Goal: Task Accomplishment & Management: Manage account settings

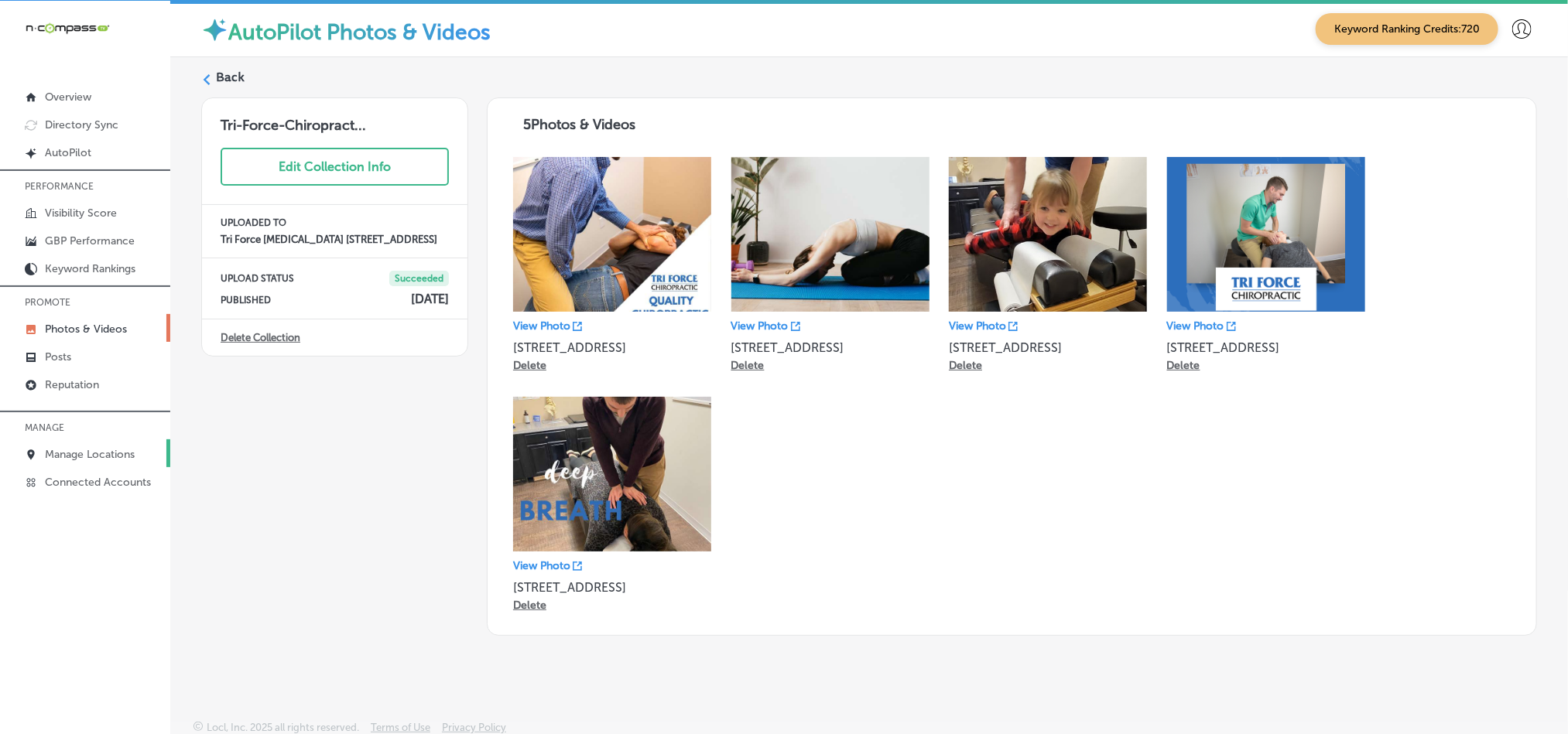
click at [52, 441] on link "Manage Locations" at bounding box center [85, 453] width 170 height 28
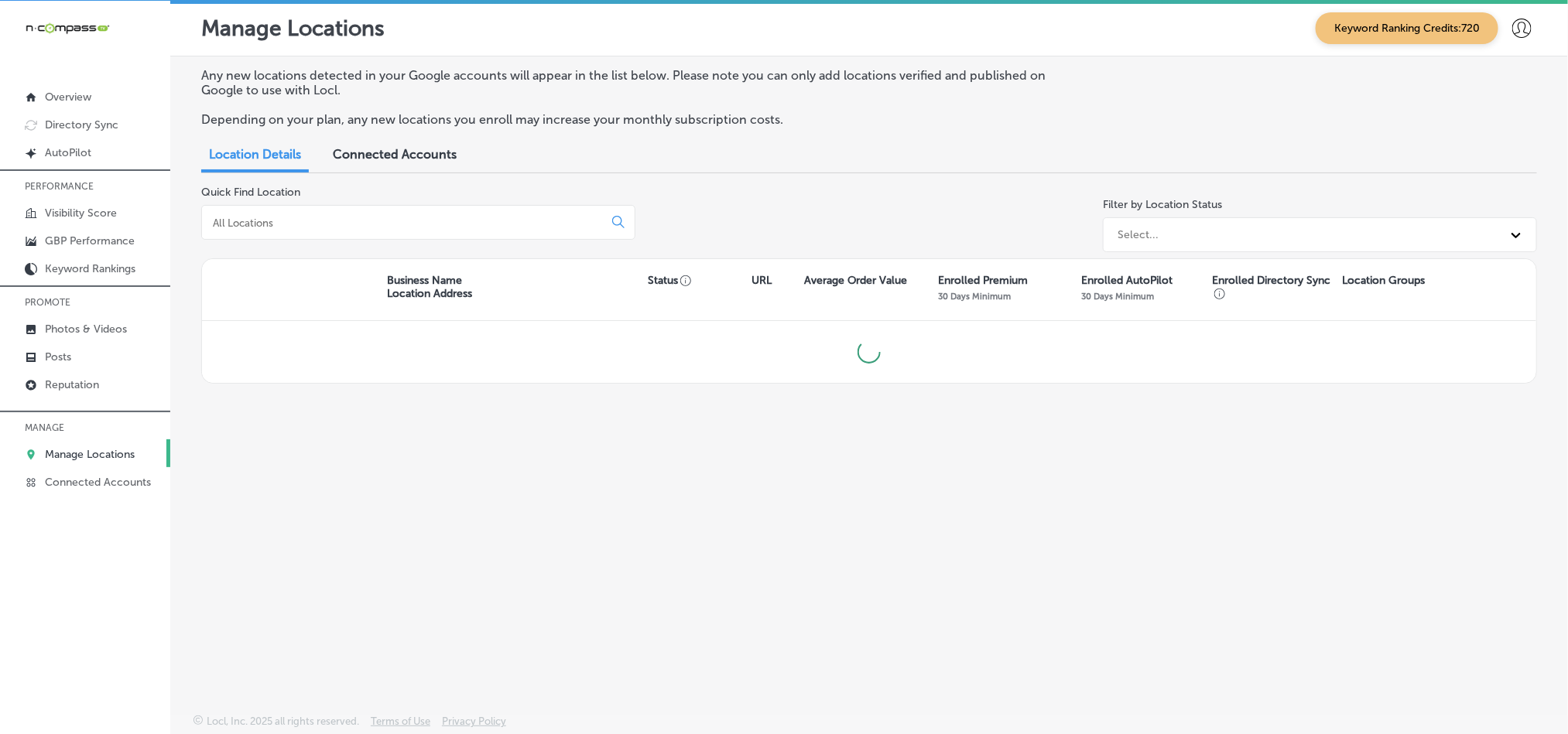
click at [493, 202] on div "Quick Find Location" at bounding box center [418, 222] width 434 height 73
click at [484, 231] on div at bounding box center [418, 222] width 434 height 34
click at [483, 219] on input at bounding box center [405, 223] width 388 height 14
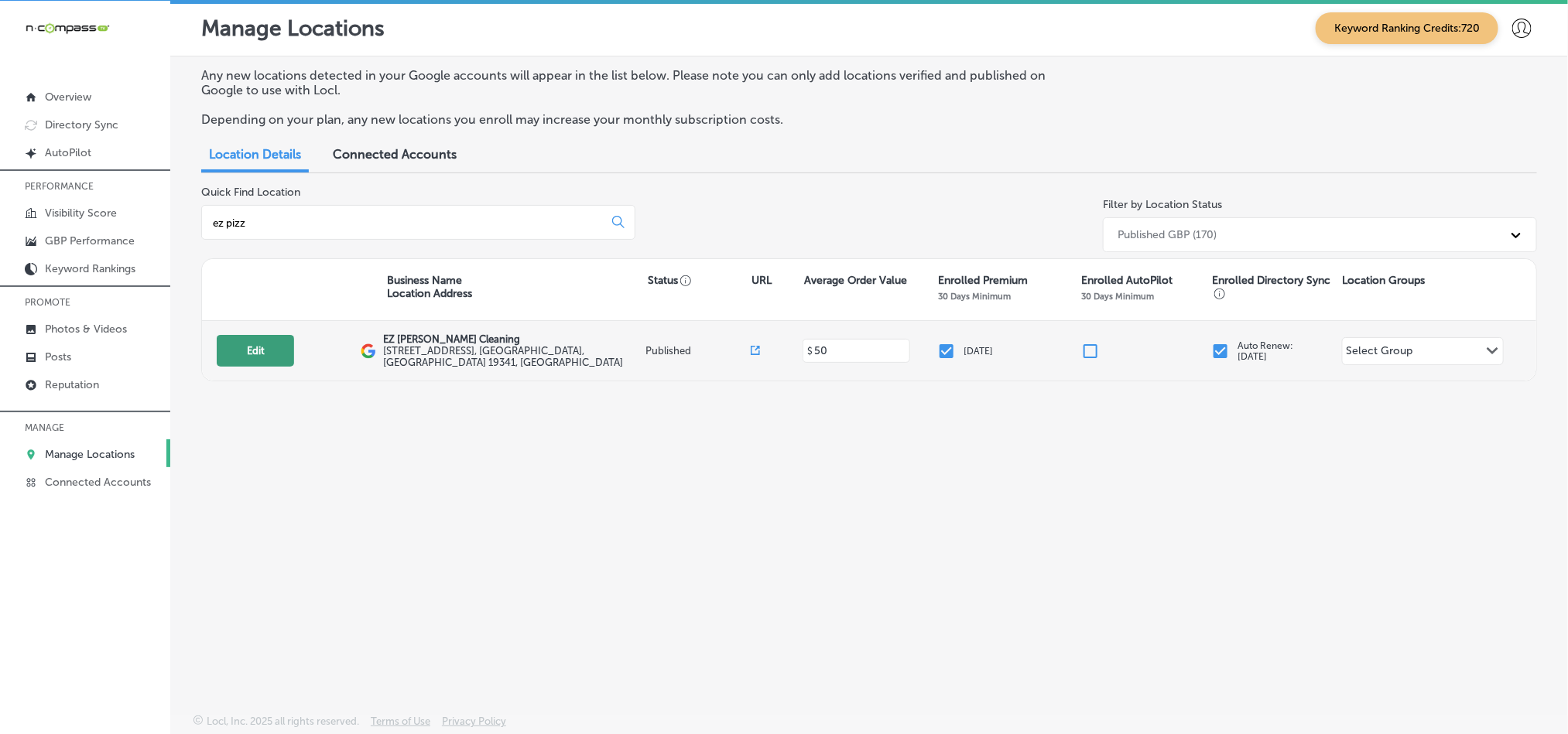
type input "ez pizz"
click at [241, 343] on button "Edit" at bounding box center [256, 350] width 77 height 32
select select "US"
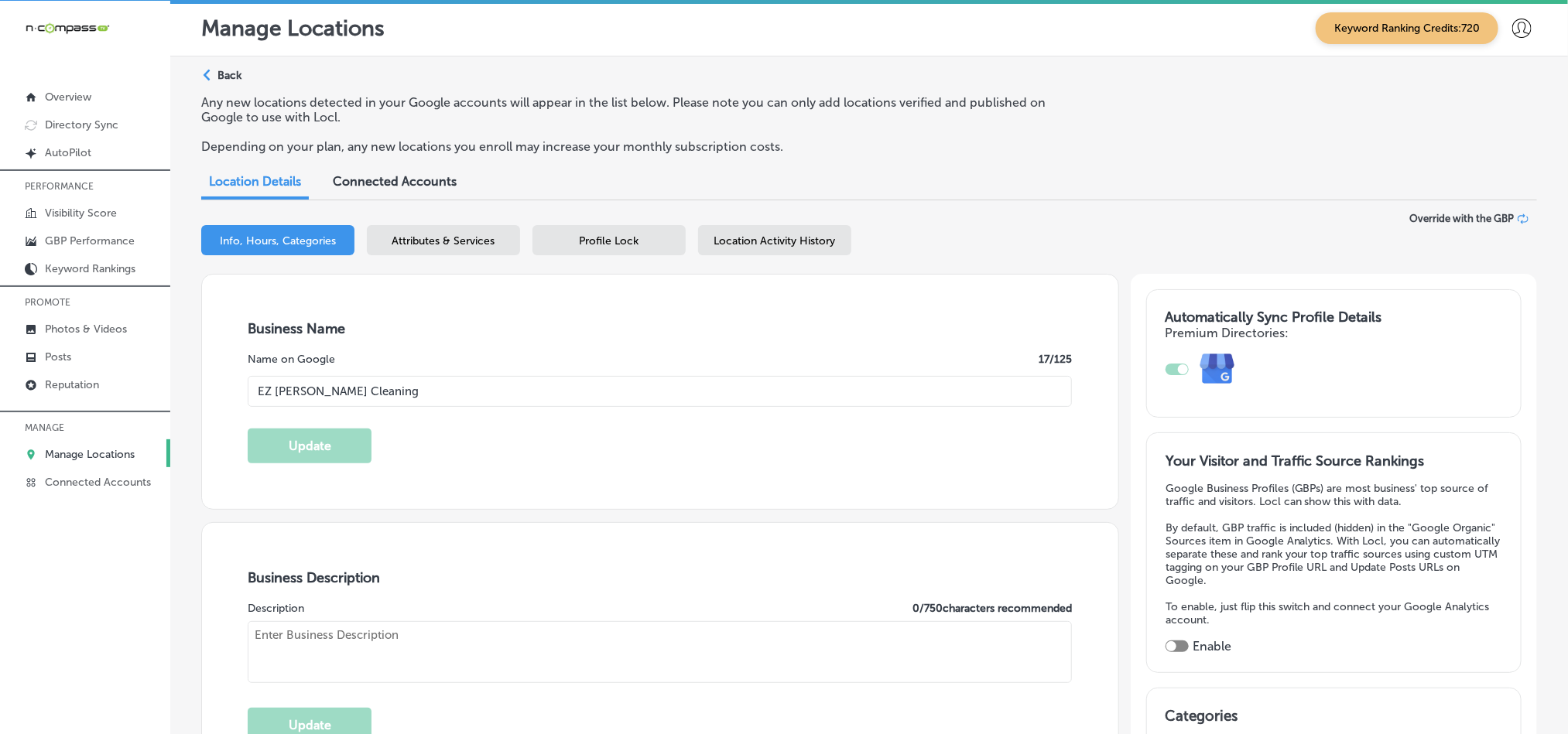
type input "EZ [PERSON_NAME] Cleaning"
type input "[STREET_ADDRESS]"
type input "Exton"
type input "19341"
type input "US"
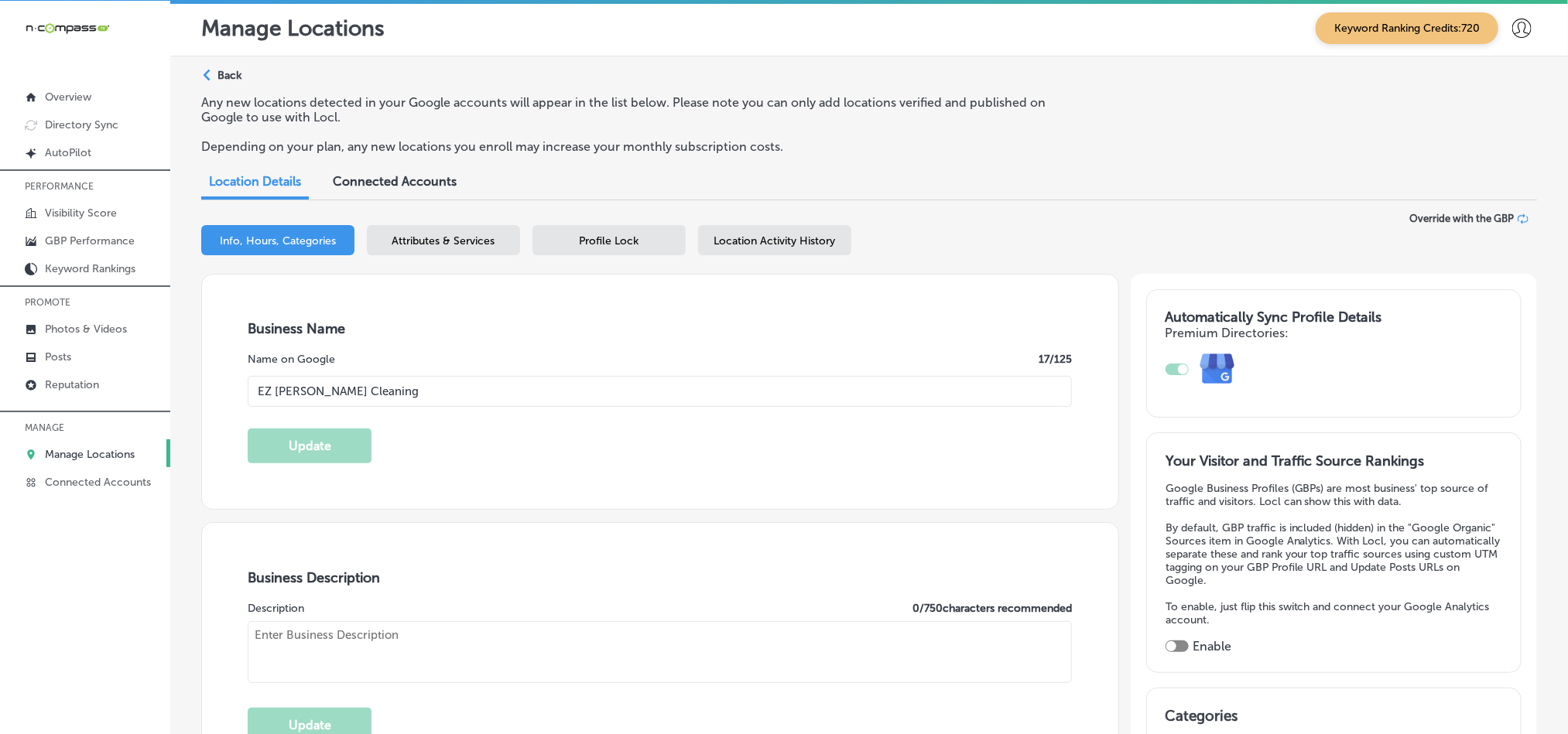
type input "[URL][DOMAIN_NAME]"
checkbox input "true"
type textarea "EZ [PERSON_NAME] Cleaning is a local and woman-owned residential cleaning compa…"
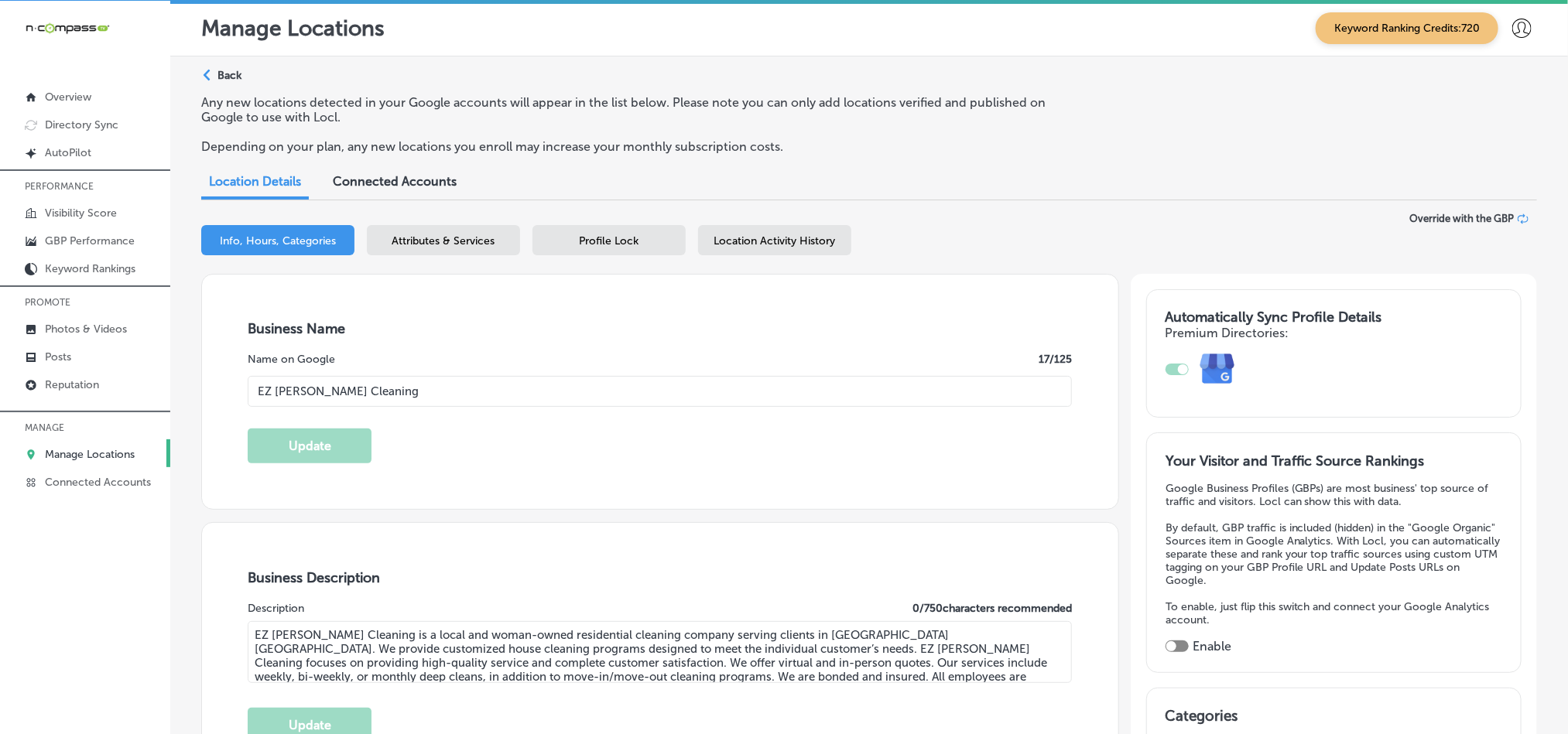
type input "[PHONE_NUMBER]"
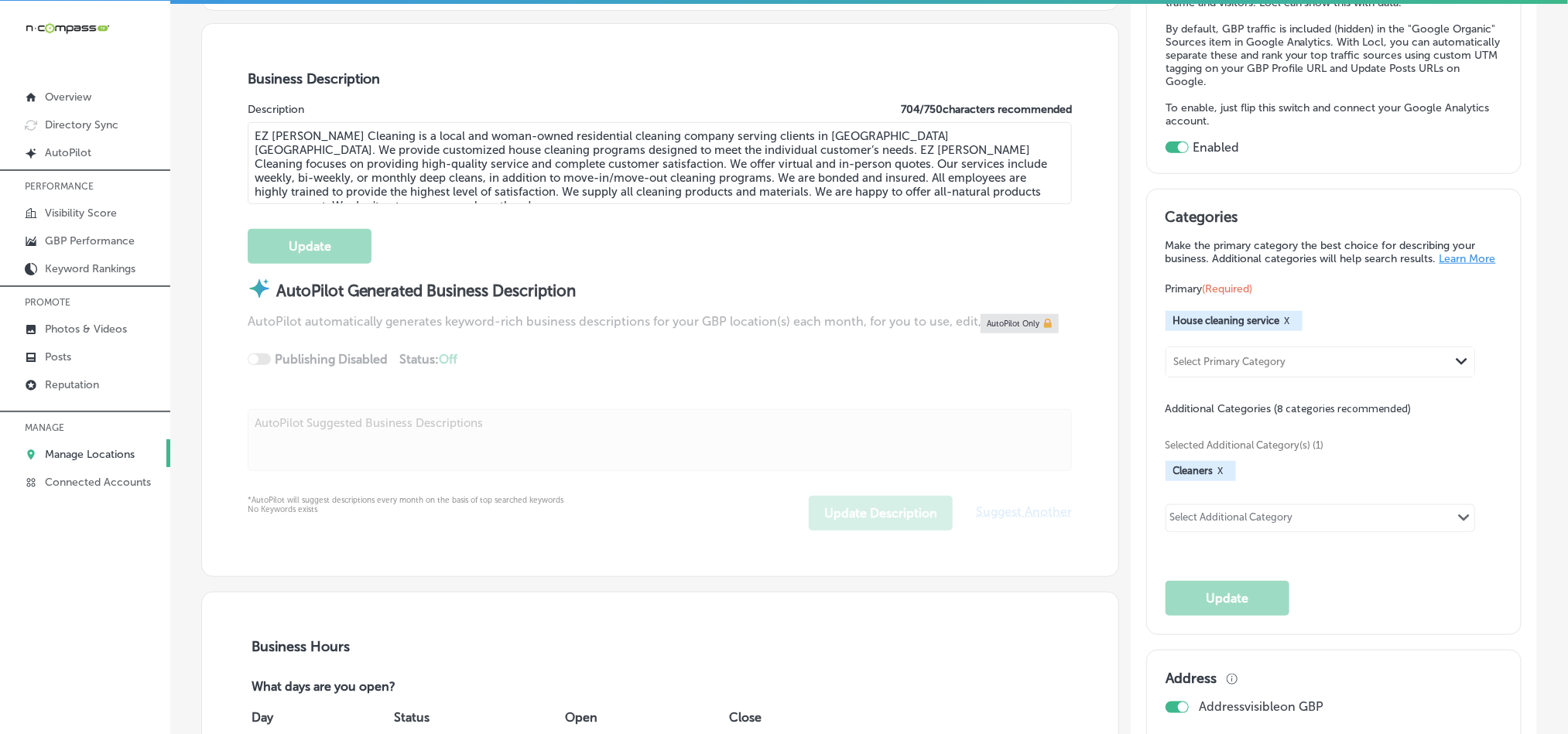
scroll to position [502, 0]
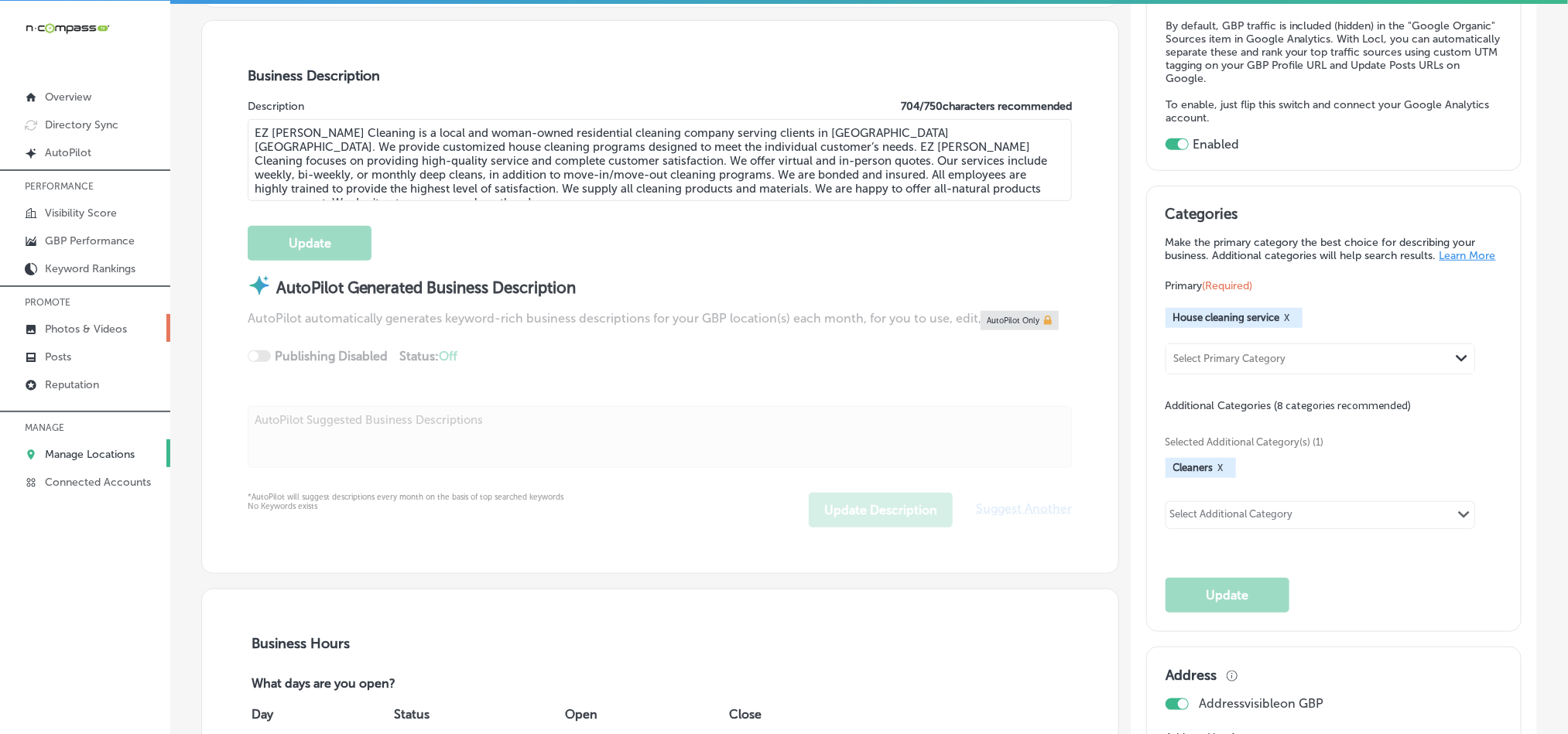
click at [77, 332] on p "Photos & Videos" at bounding box center [85, 329] width 82 height 13
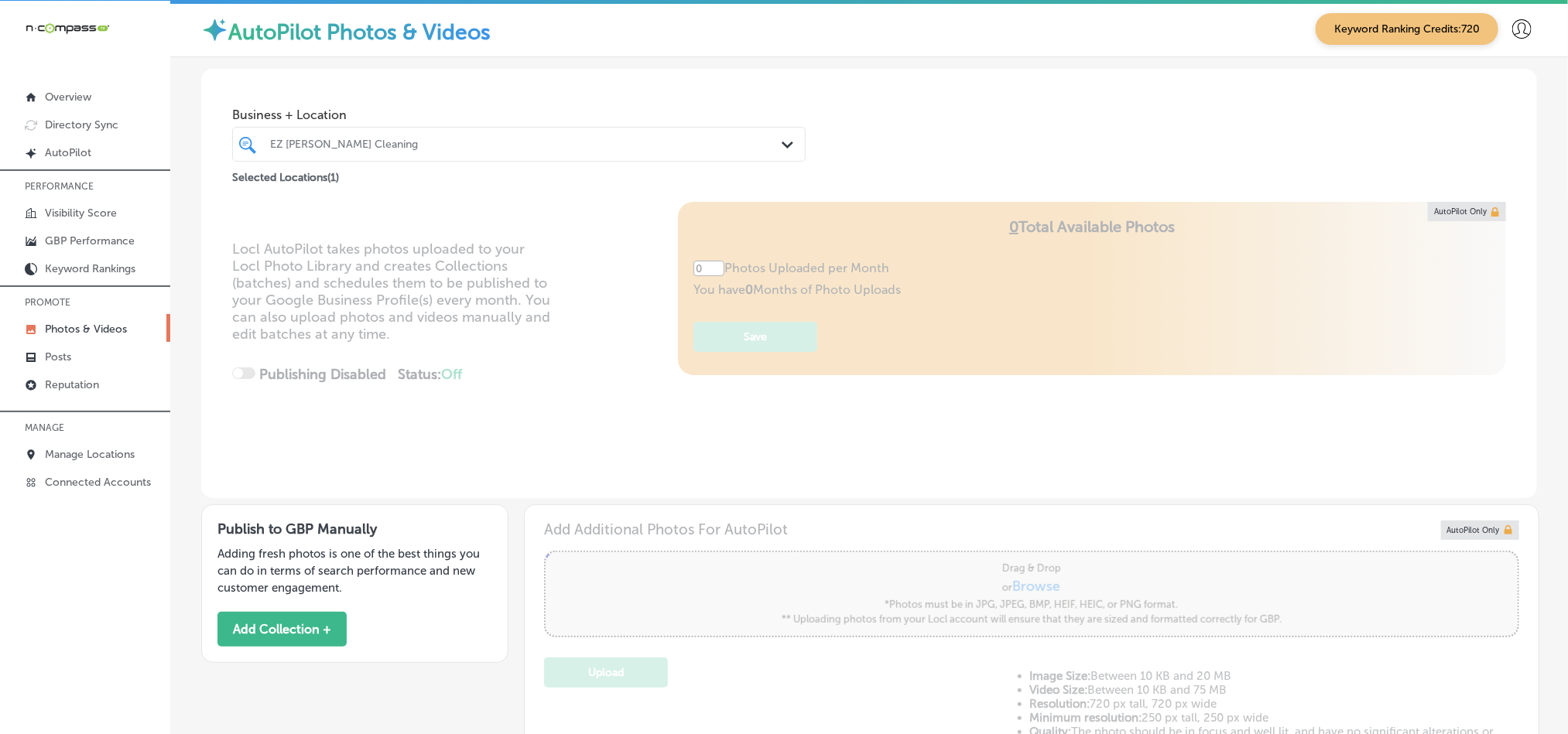
type input "5"
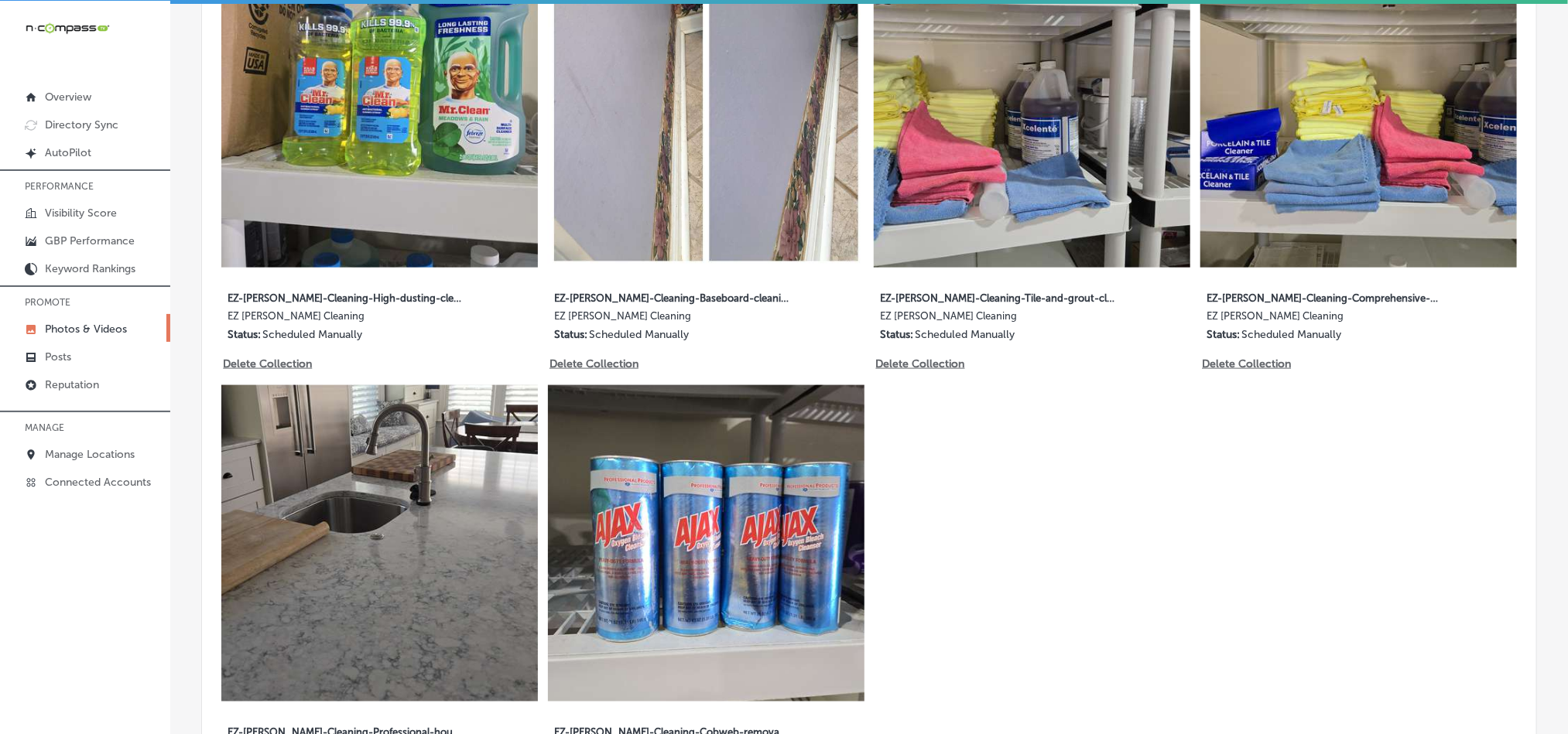
scroll to position [966, 0]
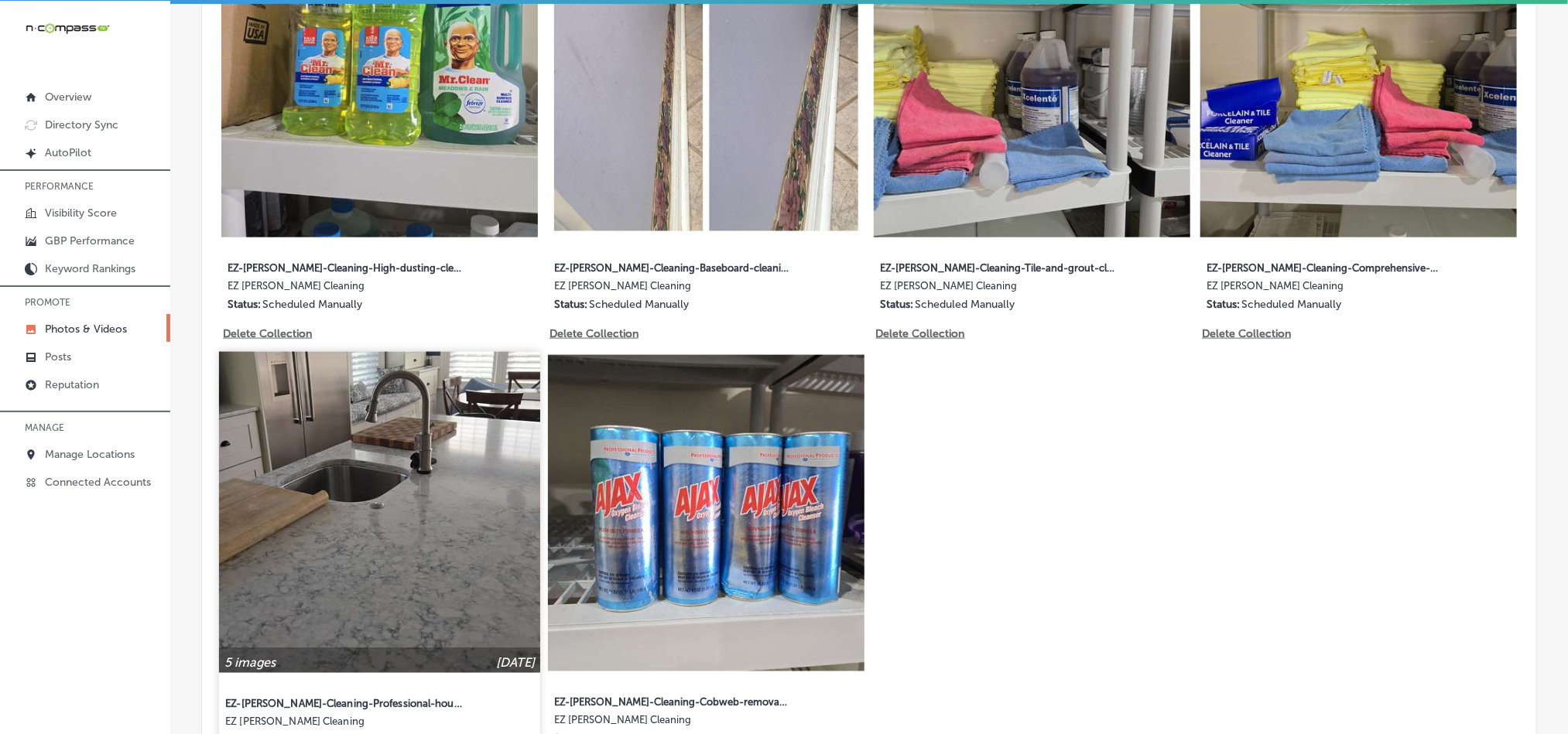
click at [449, 548] on img at bounding box center [379, 512] width 321 height 321
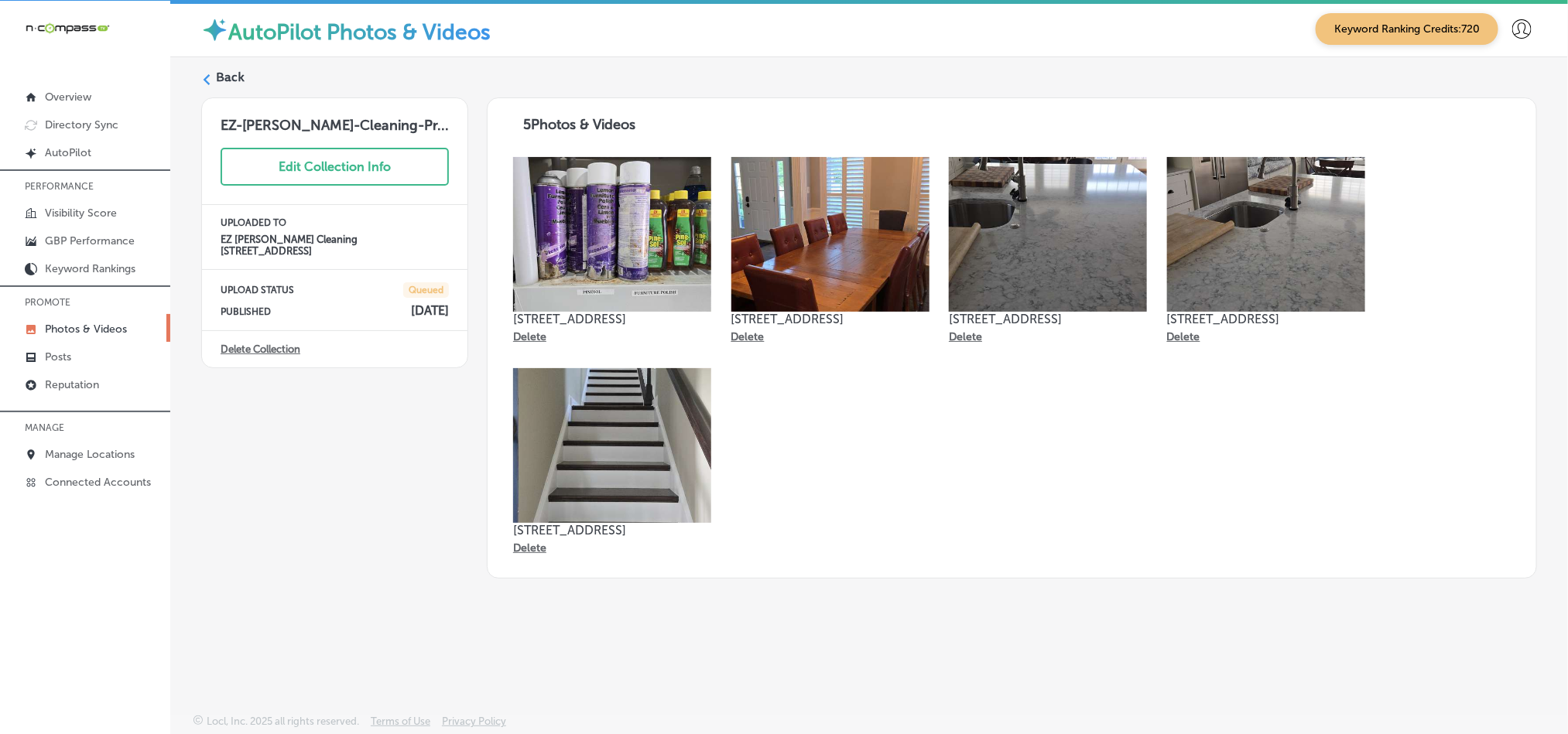
click at [219, 77] on label "Back" at bounding box center [230, 77] width 28 height 17
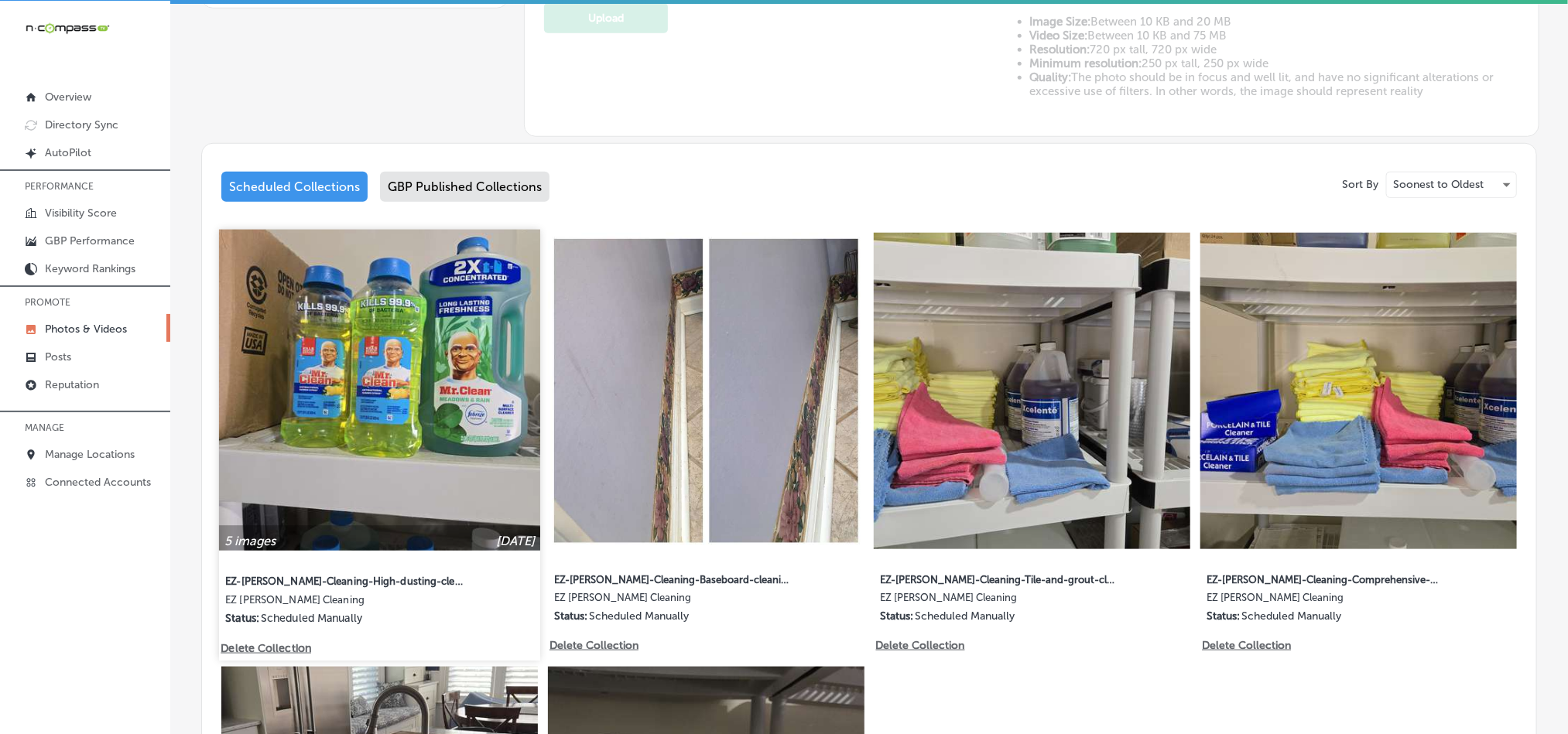
scroll to position [657, 0]
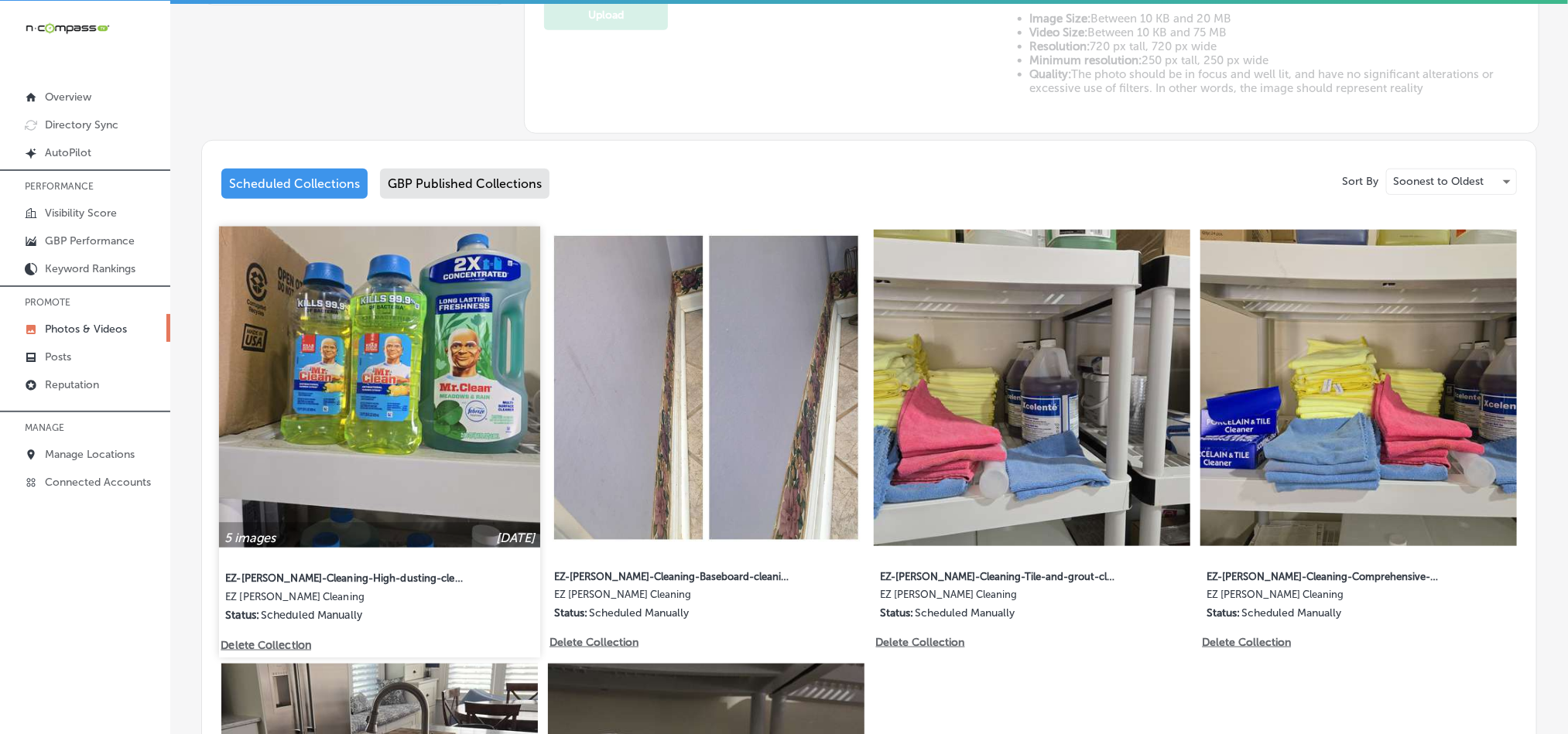
click at [447, 446] on img at bounding box center [379, 386] width 321 height 321
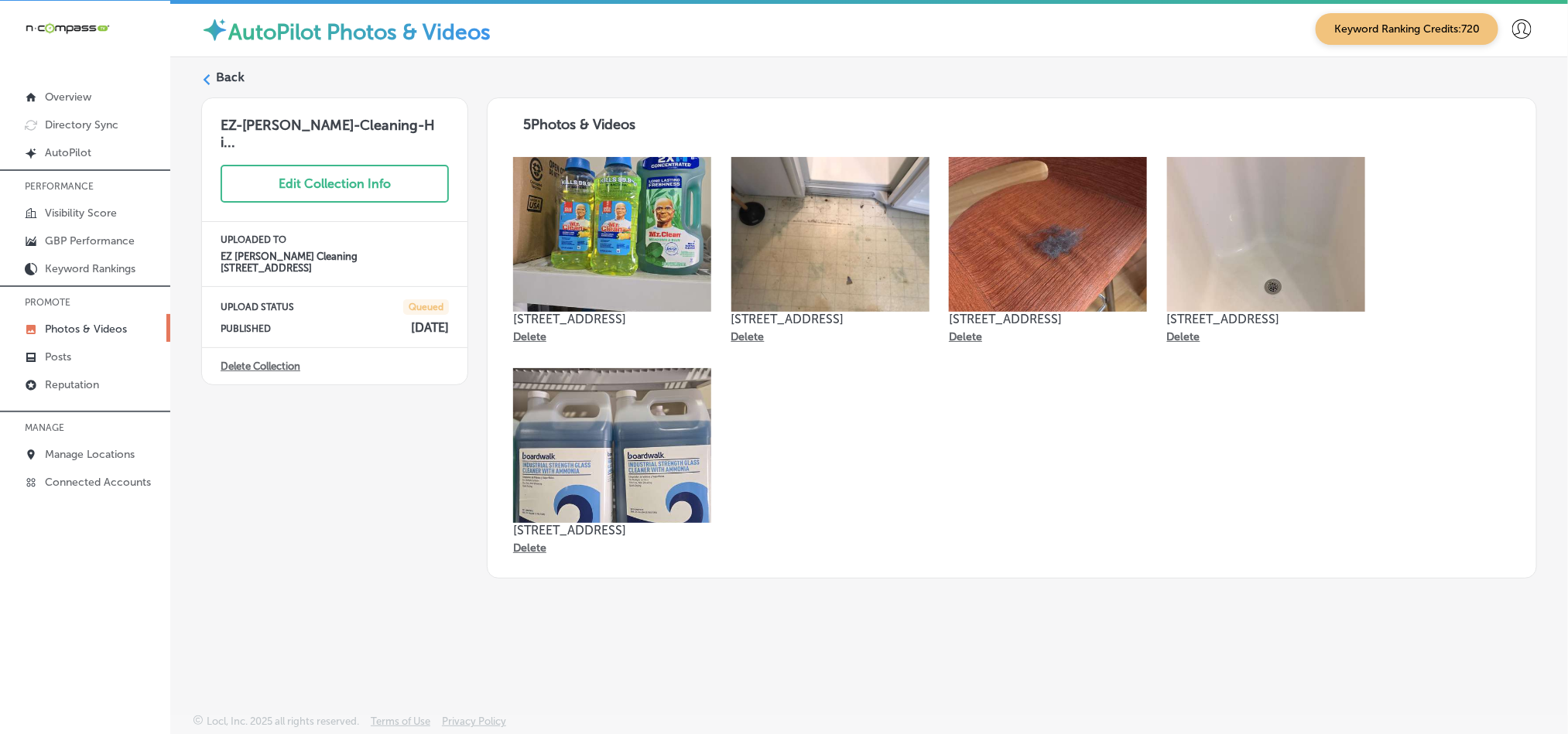
click at [230, 79] on label "Back" at bounding box center [230, 77] width 28 height 17
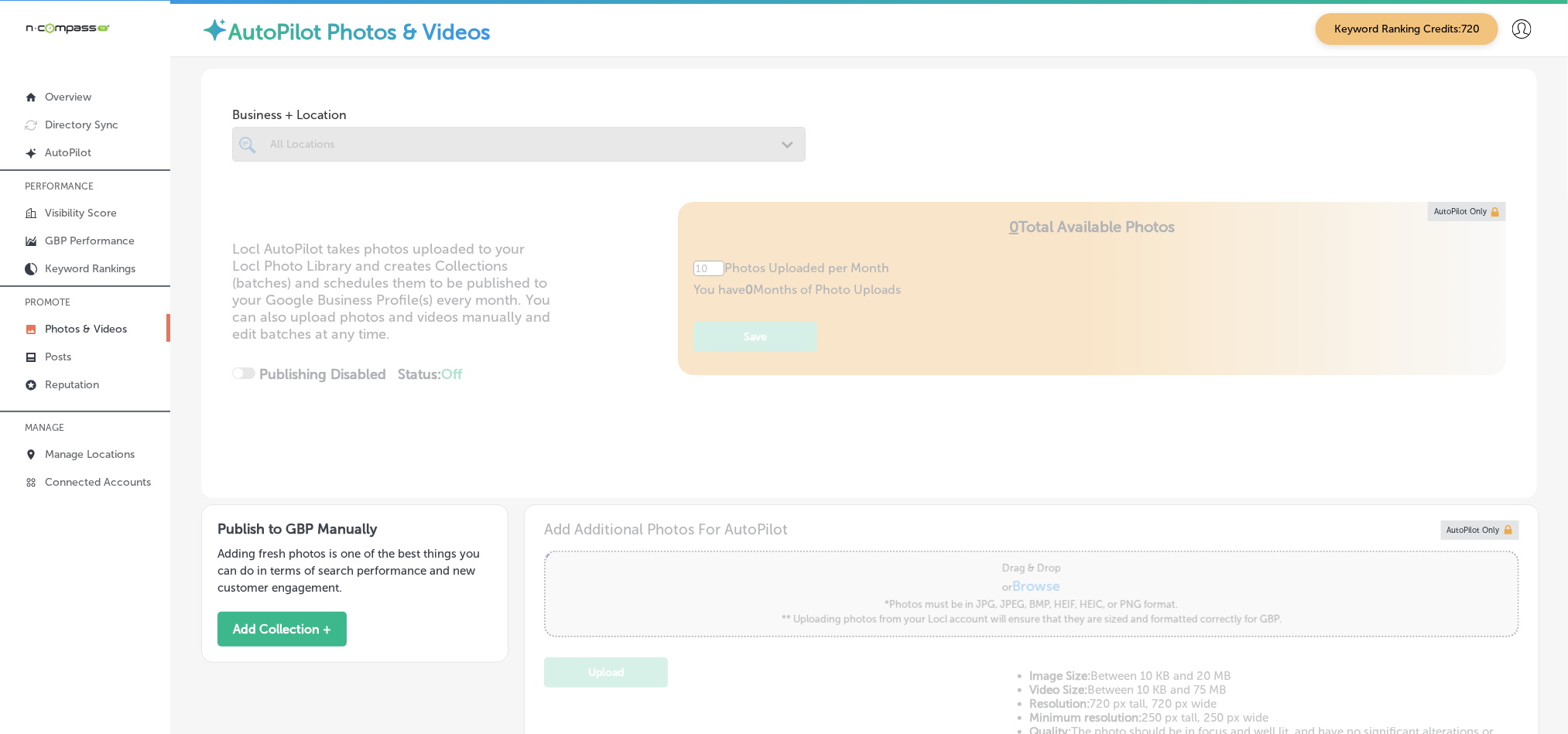
type input "5"
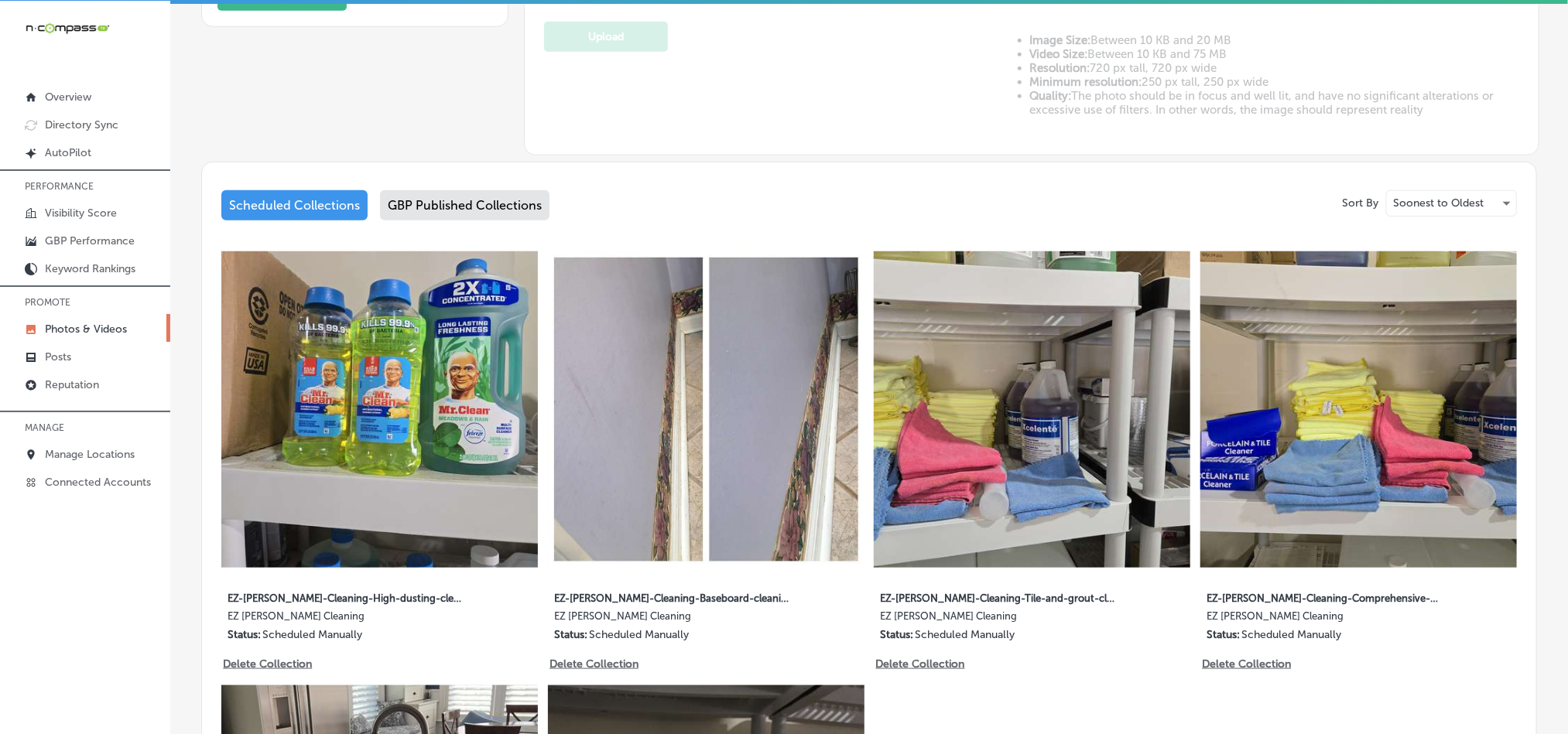
scroll to position [774, 0]
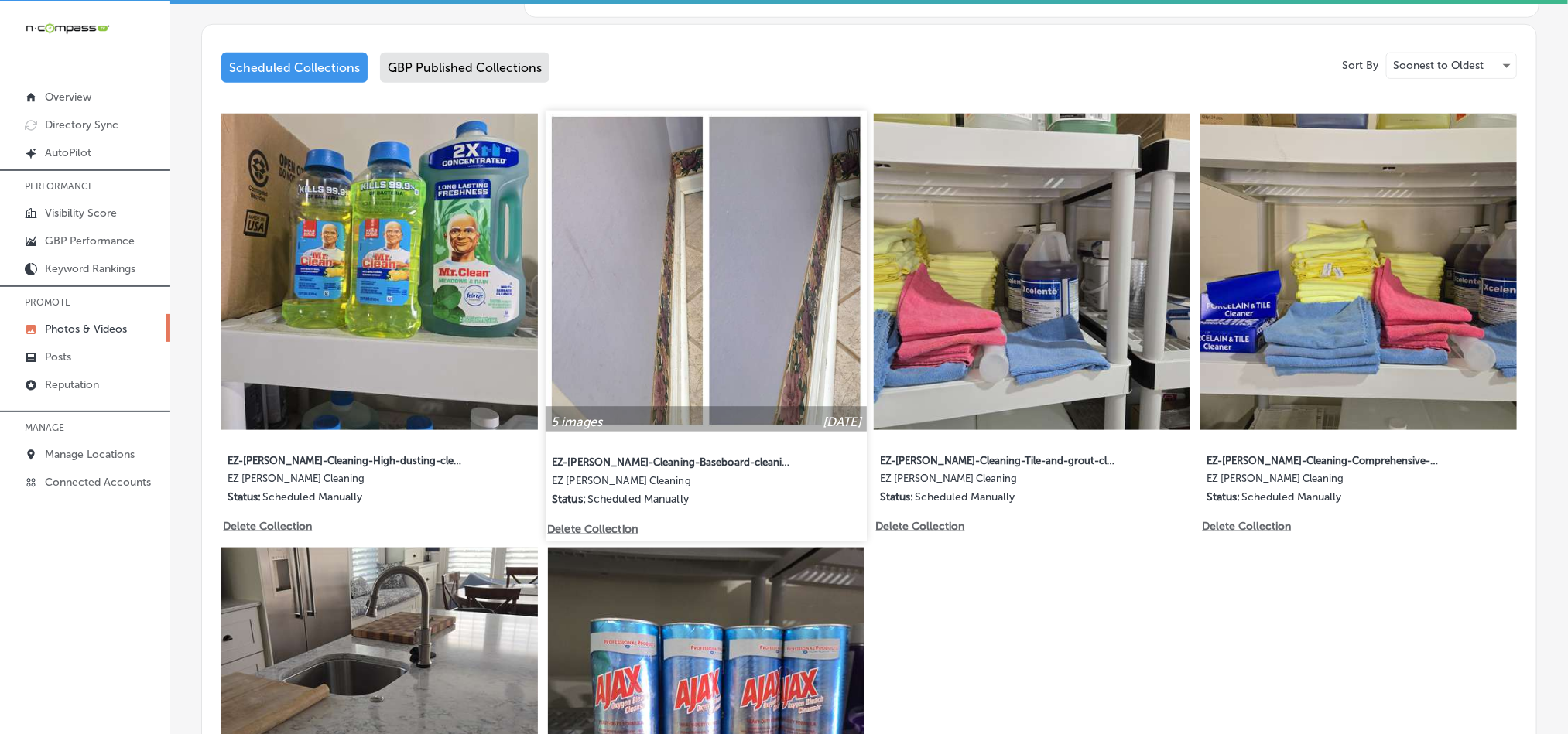
click at [697, 335] on img at bounding box center [706, 271] width 321 height 321
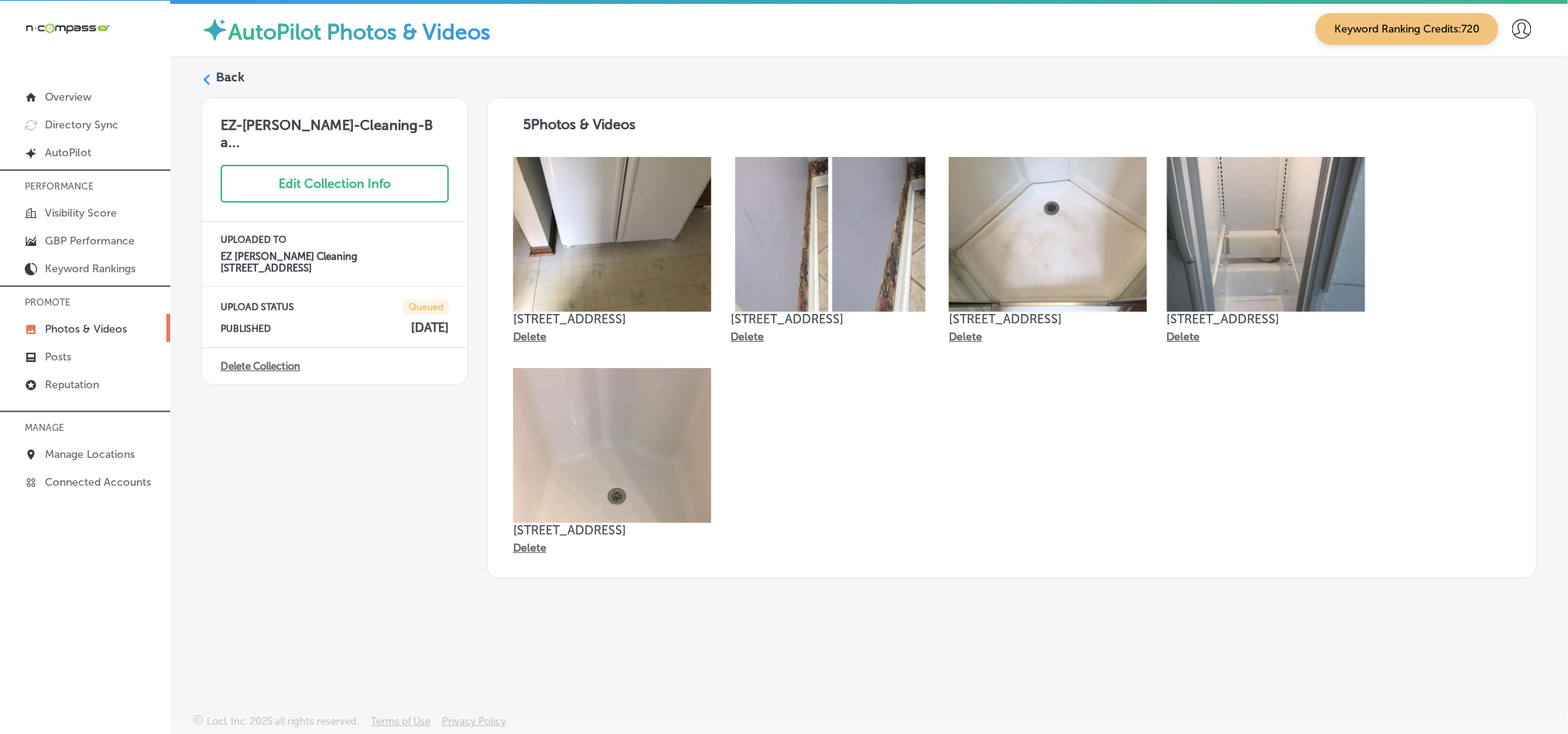
click at [226, 75] on label "Back" at bounding box center [230, 77] width 28 height 17
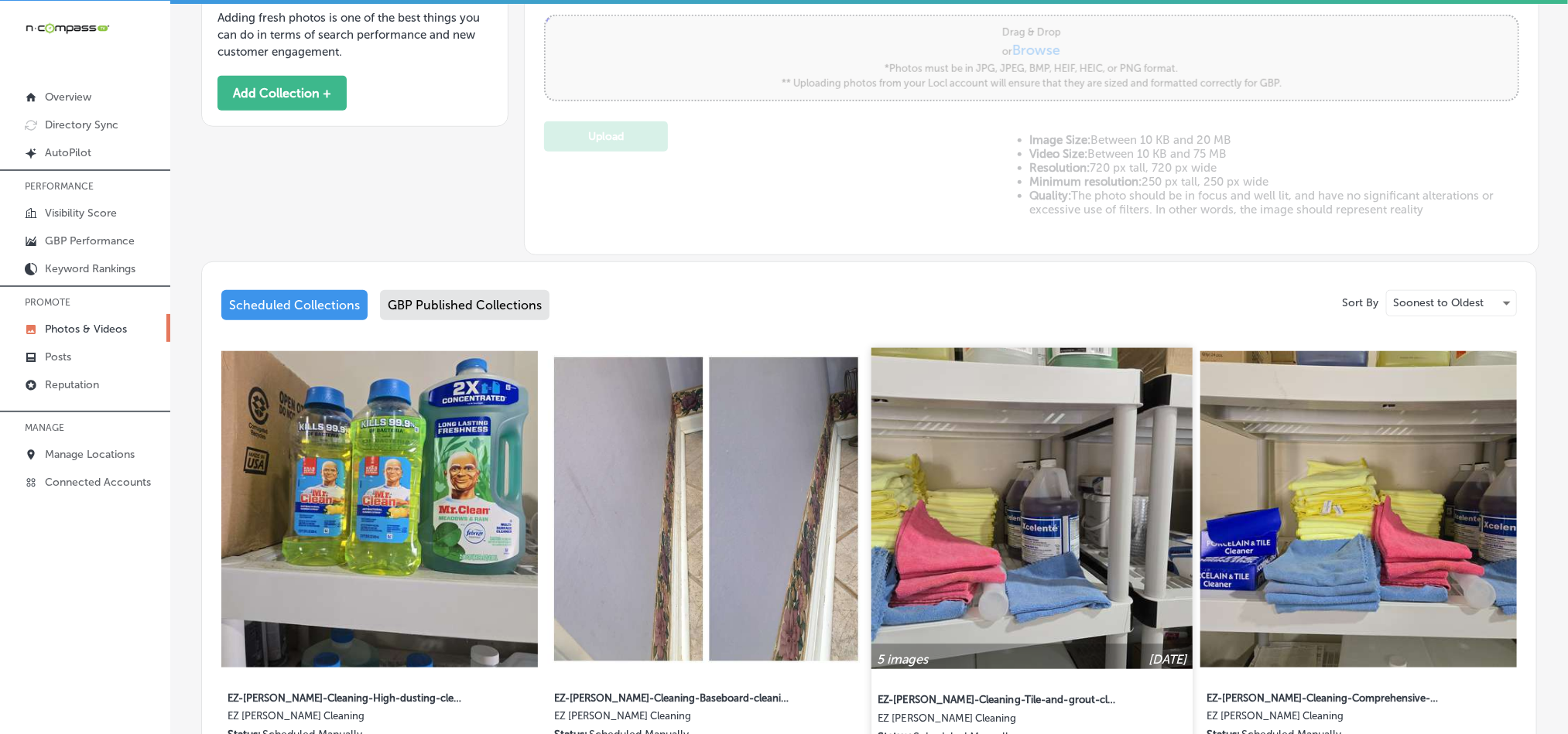
scroll to position [541, 0]
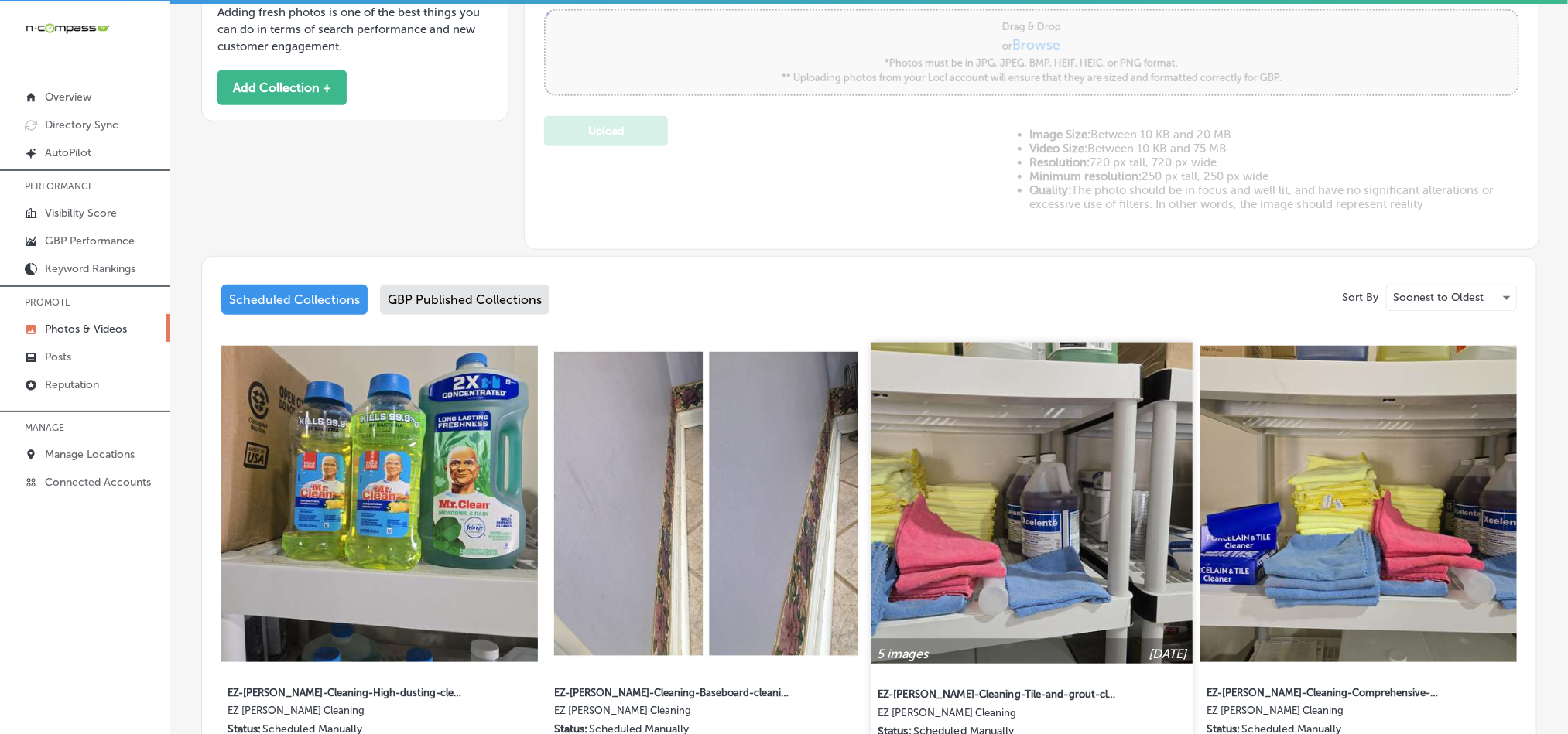
click at [1088, 534] on img at bounding box center [1032, 503] width 321 height 321
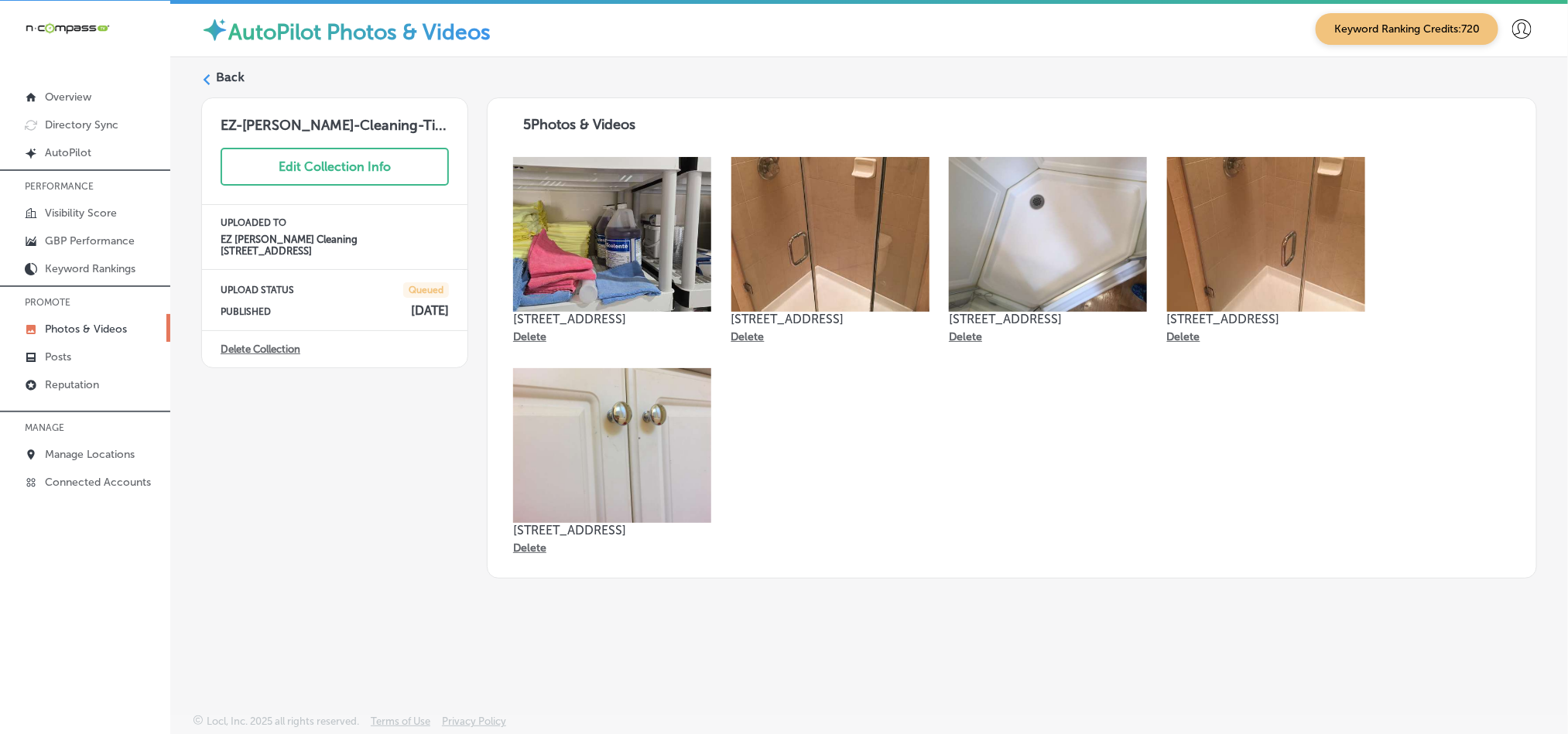
click at [216, 80] on label "Back" at bounding box center [230, 77] width 28 height 17
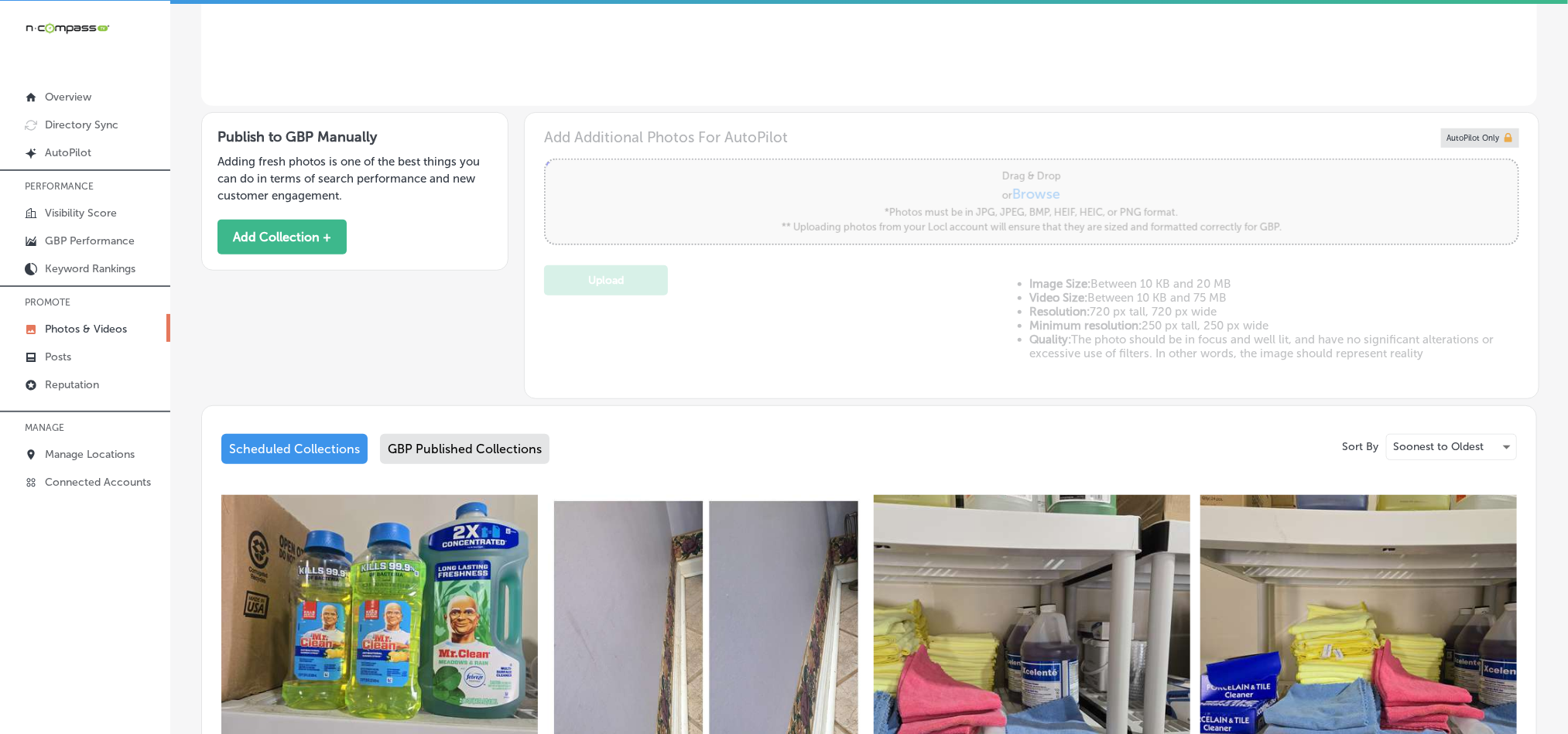
scroll to position [541, 0]
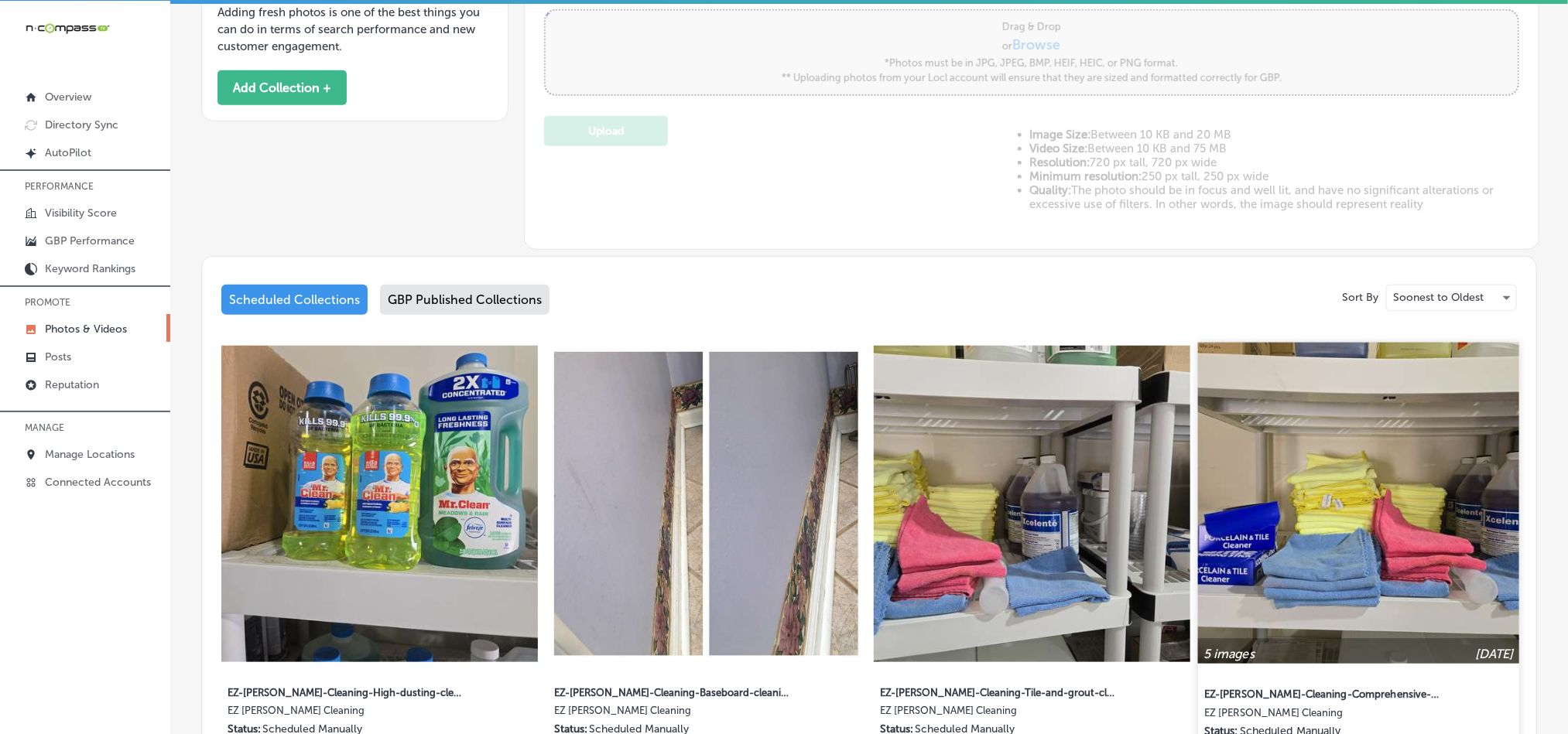
type input "5"
click at [1320, 486] on img at bounding box center [1359, 503] width 321 height 321
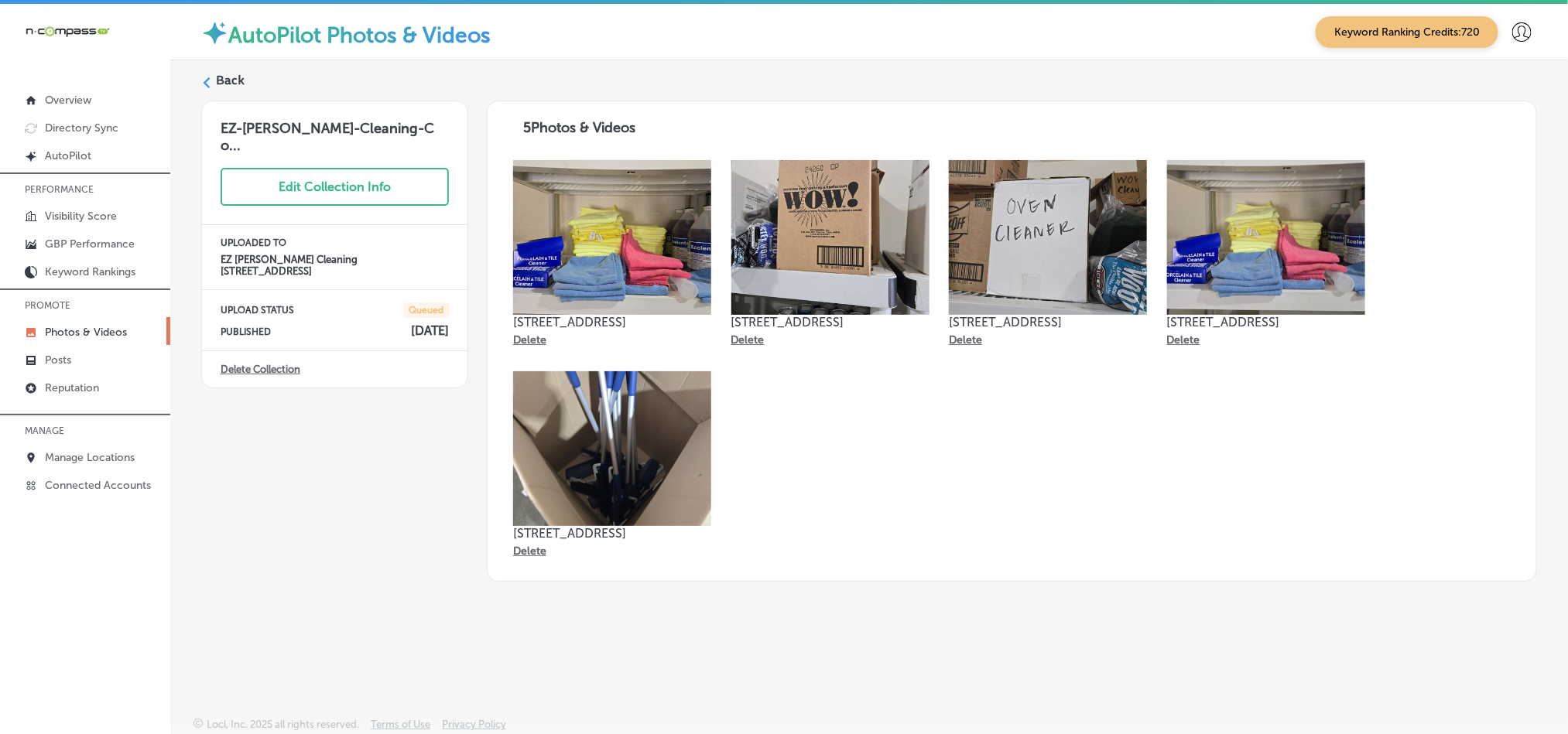
click at [227, 71] on div "Back EZ-[PERSON_NAME]-Cleaning-Co... Edit Collection Info UPLOADED TO EZ [PERSO…" at bounding box center [870, 352] width 1398 height 584
click at [221, 77] on label "Back" at bounding box center [230, 81] width 28 height 17
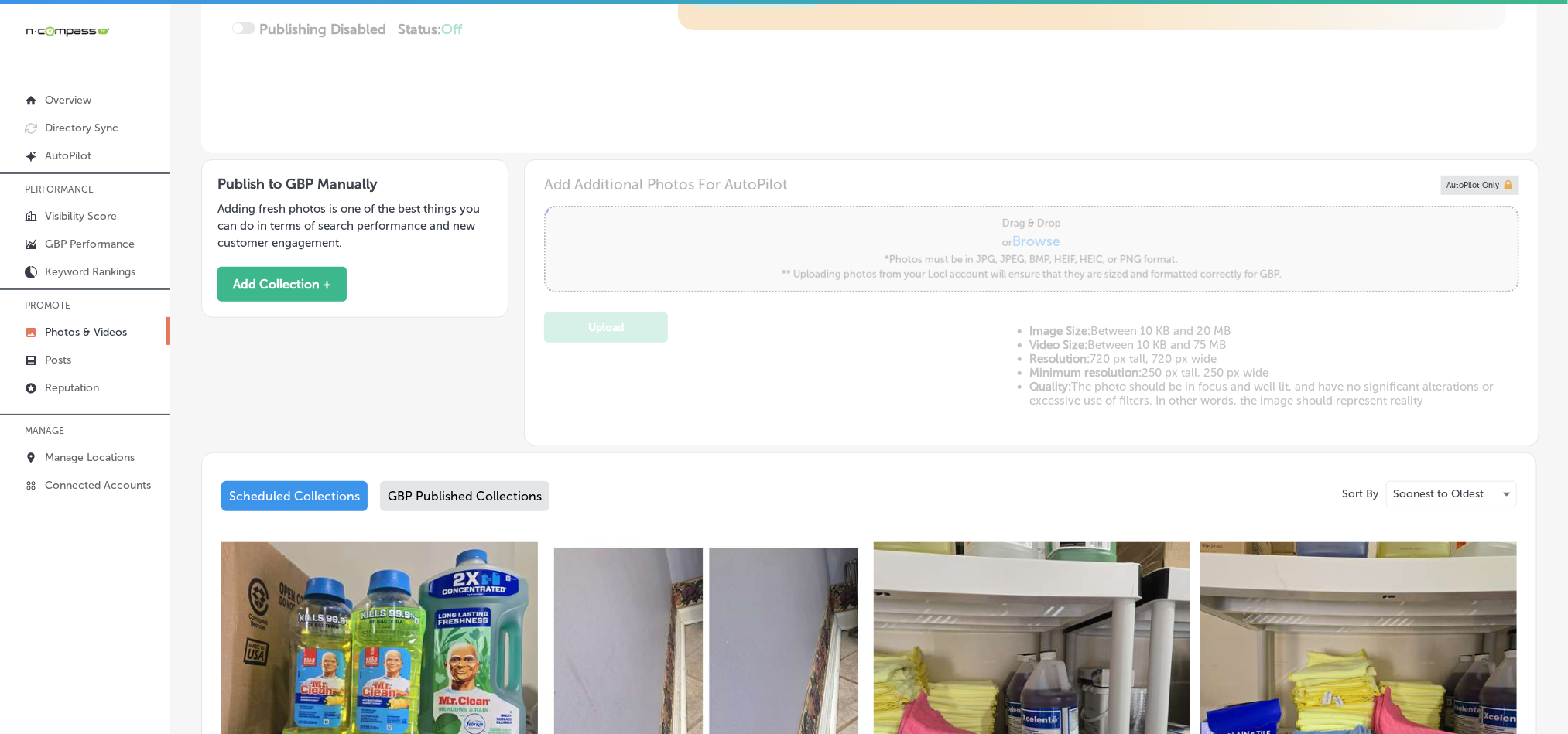
type input "5"
click at [495, 502] on div "GBP Published Collections" at bounding box center [464, 496] width 170 height 30
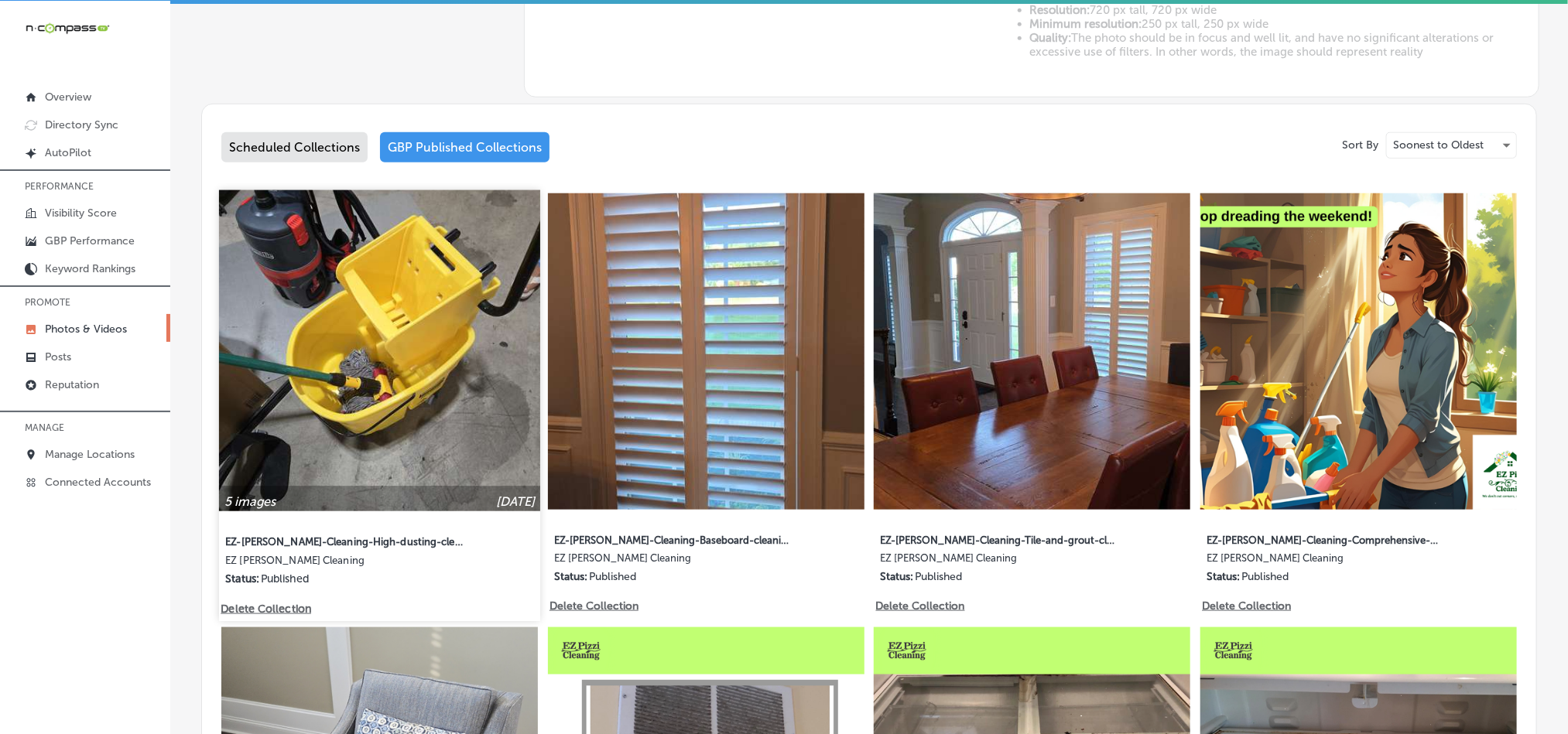
scroll to position [696, 0]
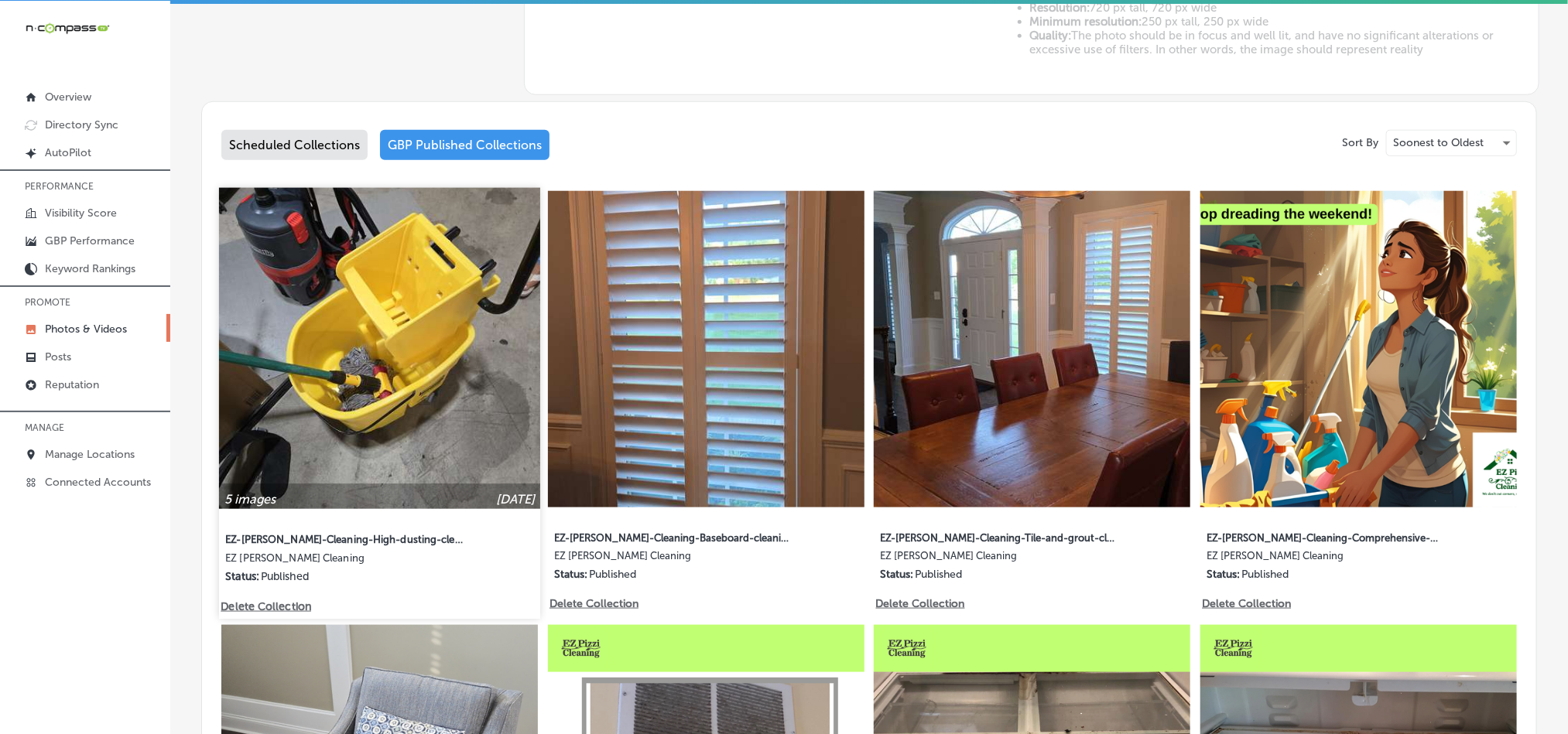
click at [418, 333] on img at bounding box center [379, 348] width 321 height 321
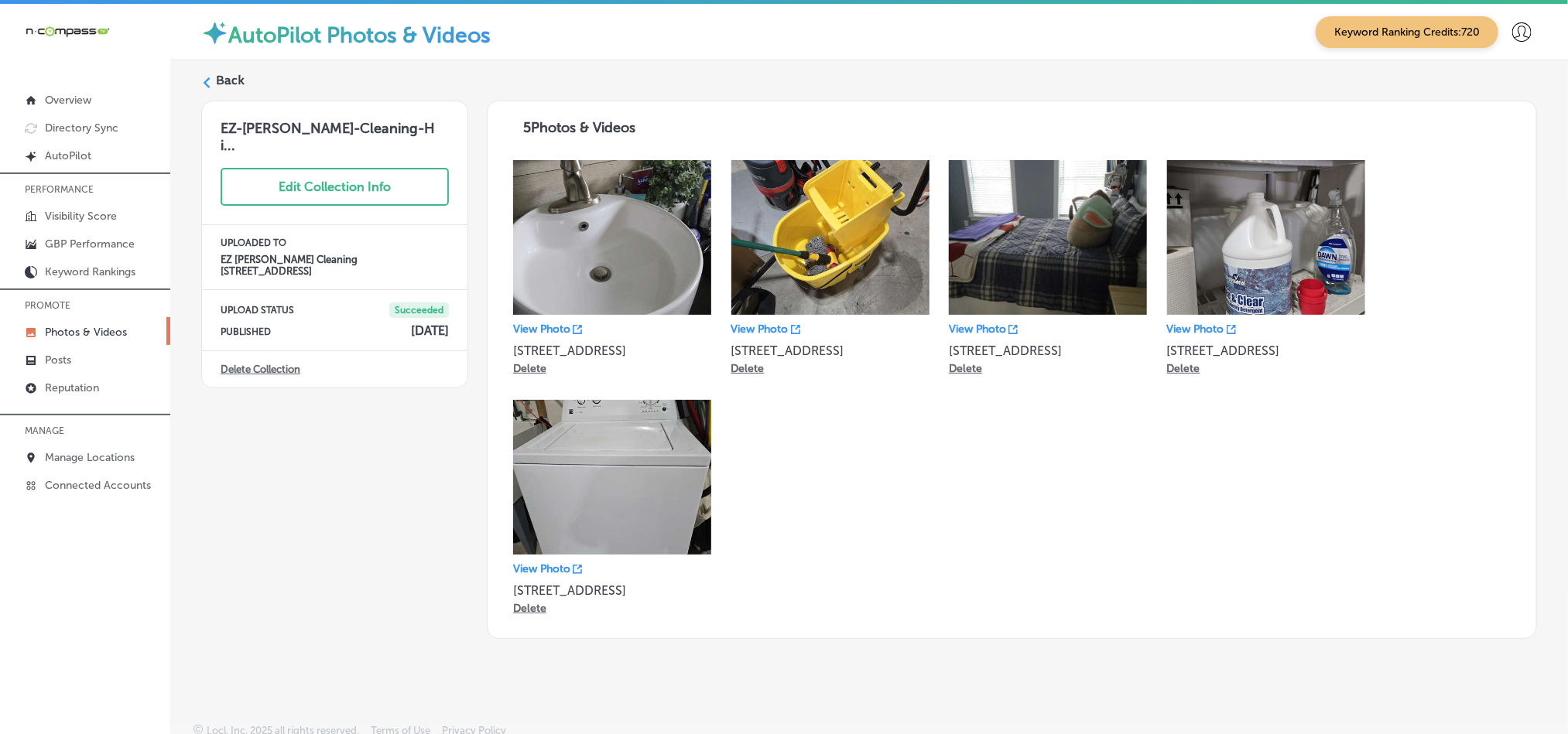
click at [228, 77] on label "Back" at bounding box center [230, 81] width 28 height 17
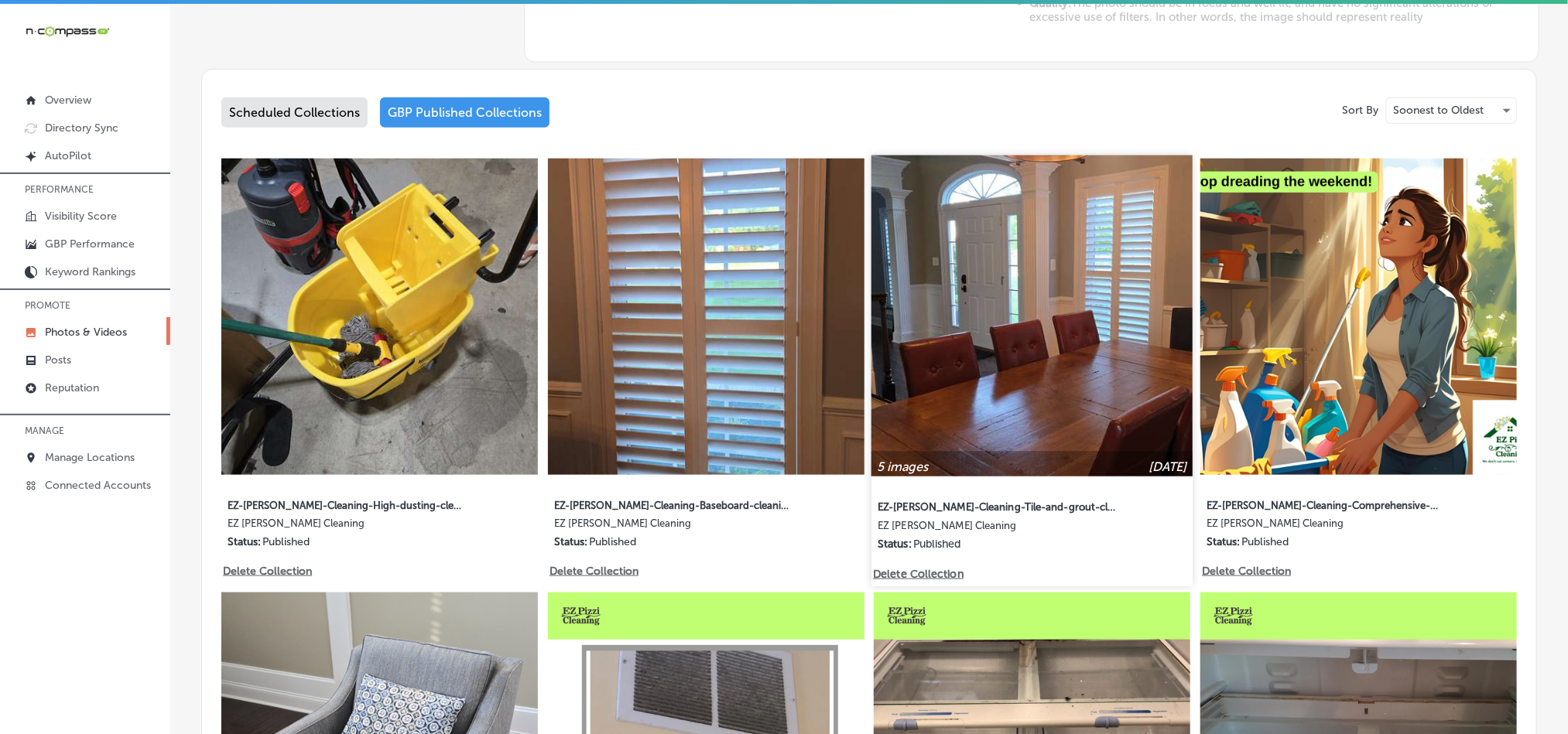
scroll to position [734, 0]
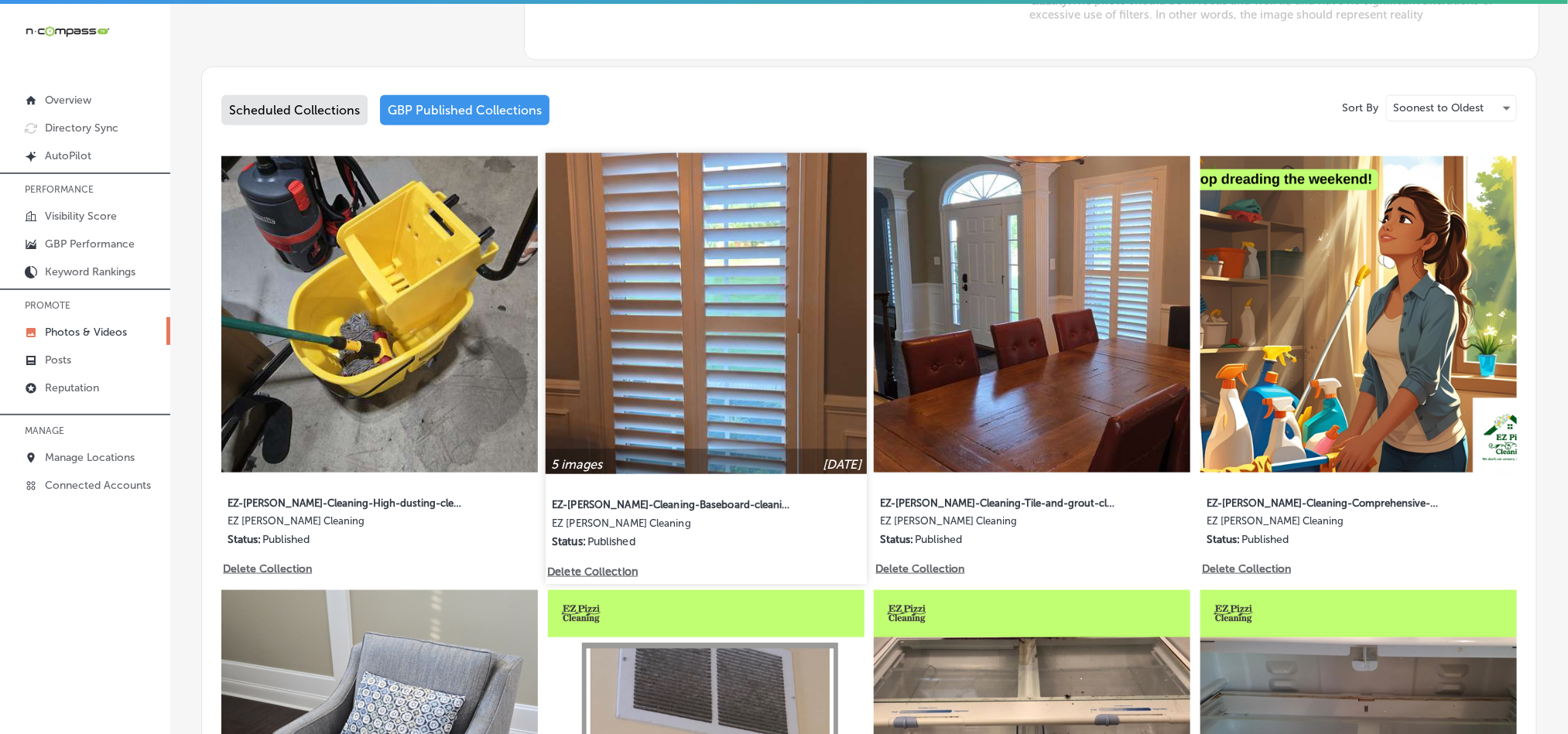
type input "5"
click at [765, 397] on img at bounding box center [706, 313] width 321 height 321
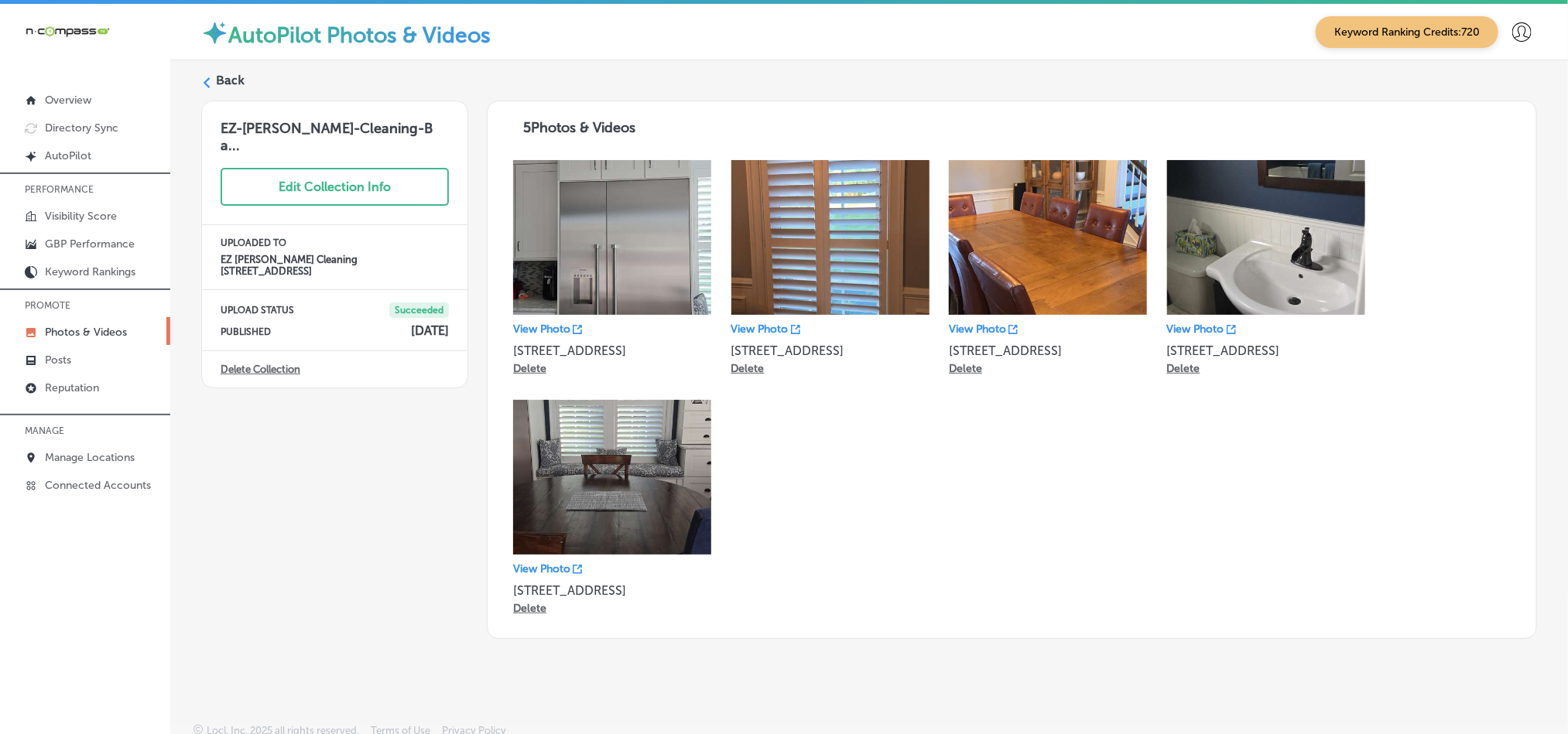
click at [223, 84] on label "Back" at bounding box center [230, 81] width 28 height 17
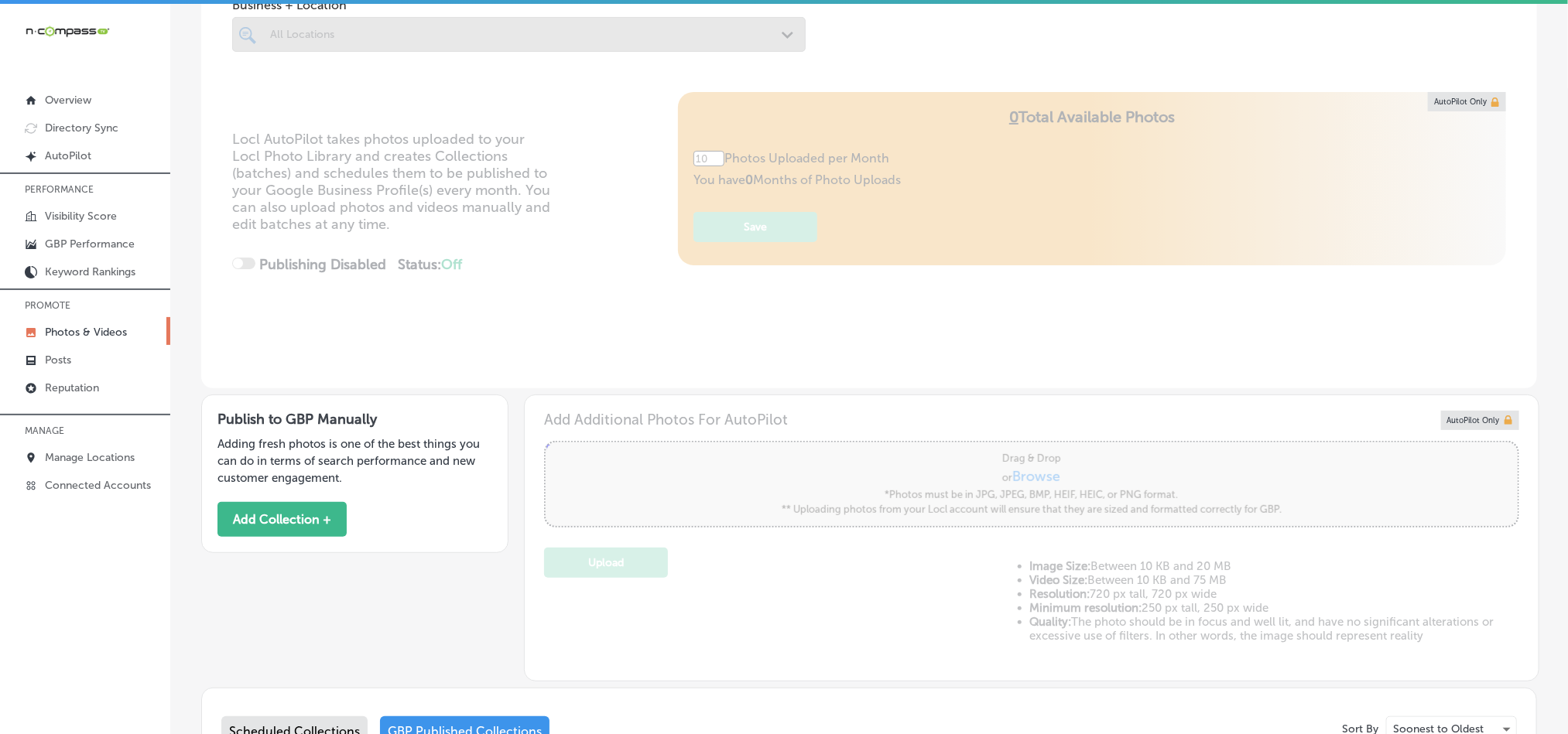
type input "5"
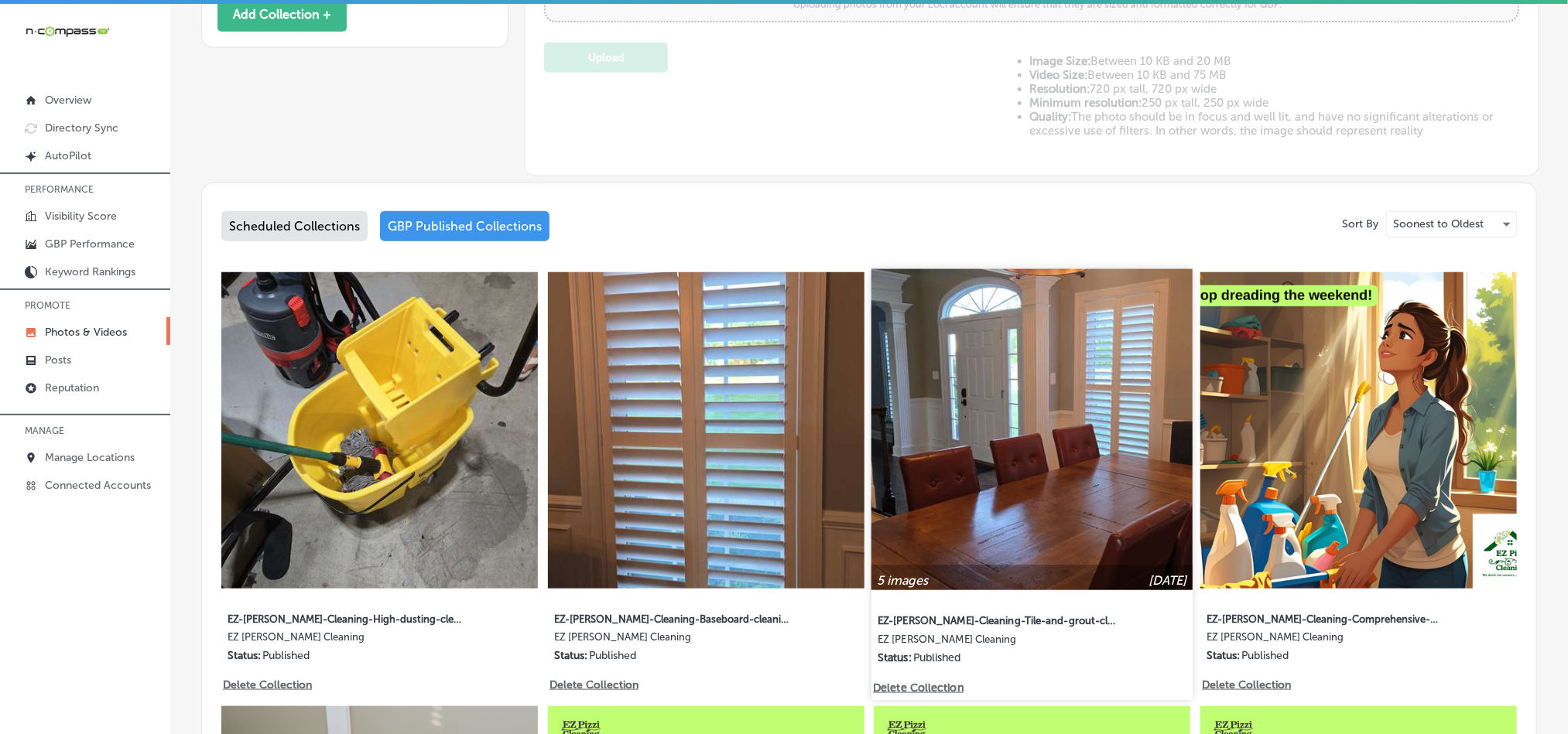
scroll to position [696, 0]
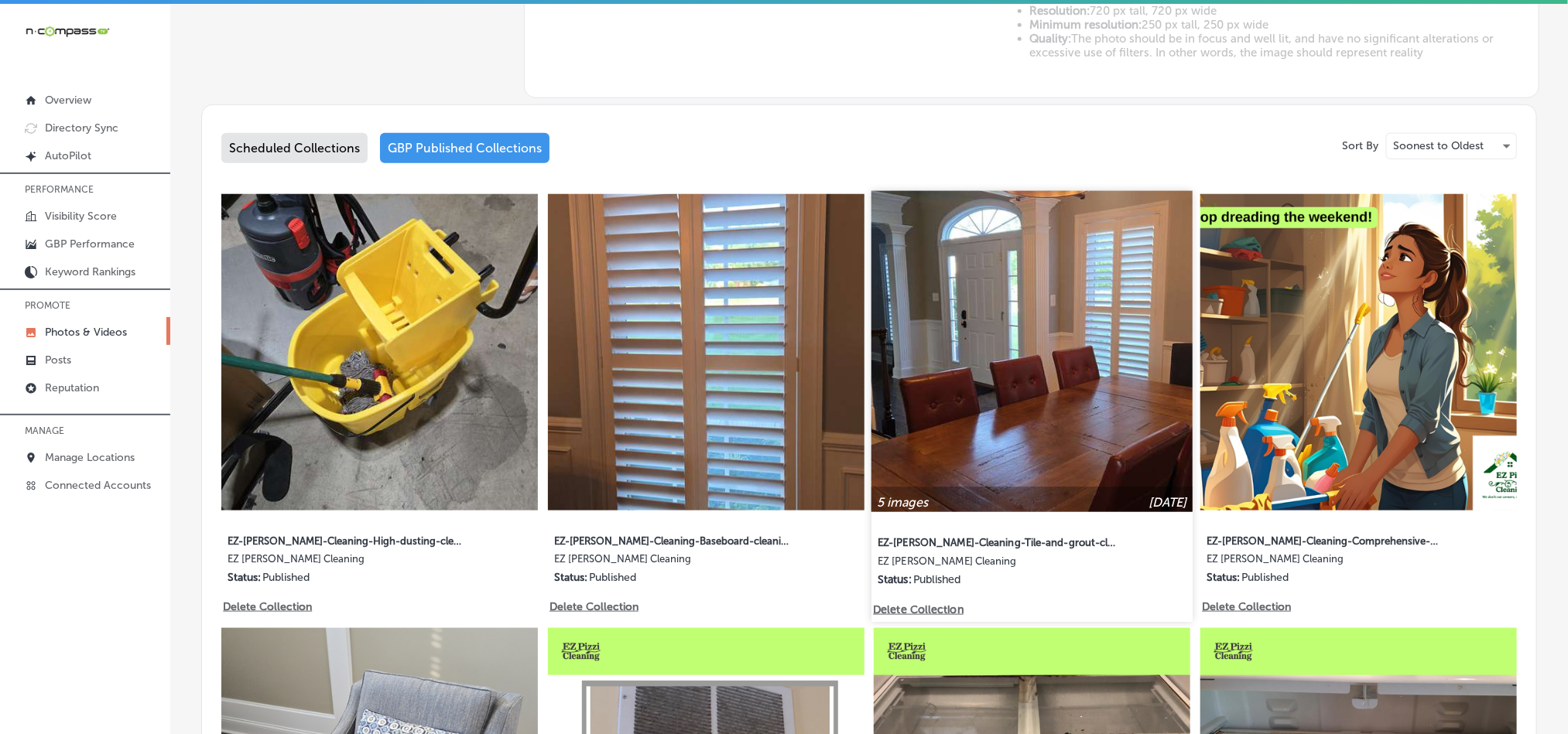
click at [1050, 367] on img at bounding box center [1032, 351] width 321 height 321
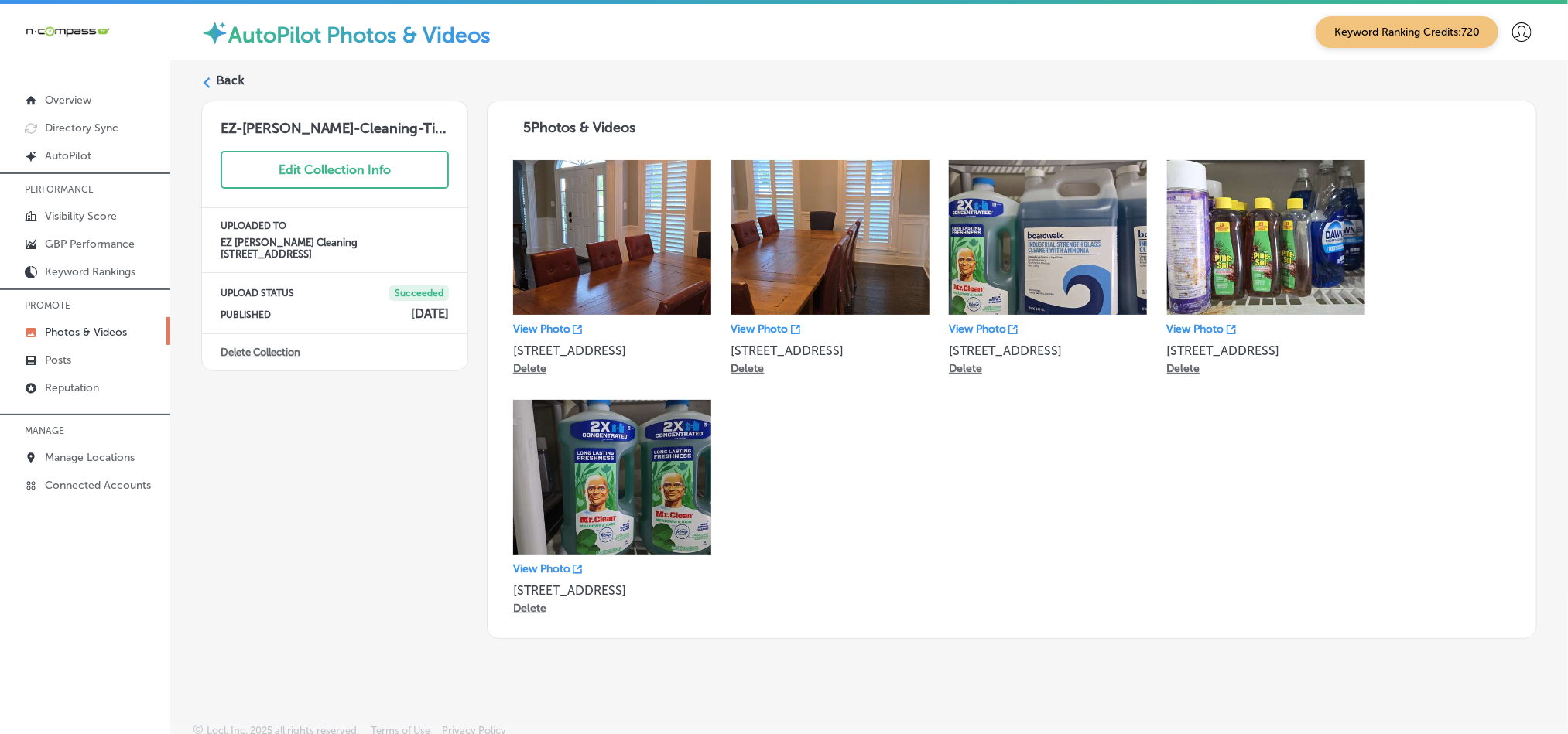
click at [228, 77] on label "Back" at bounding box center [230, 81] width 28 height 17
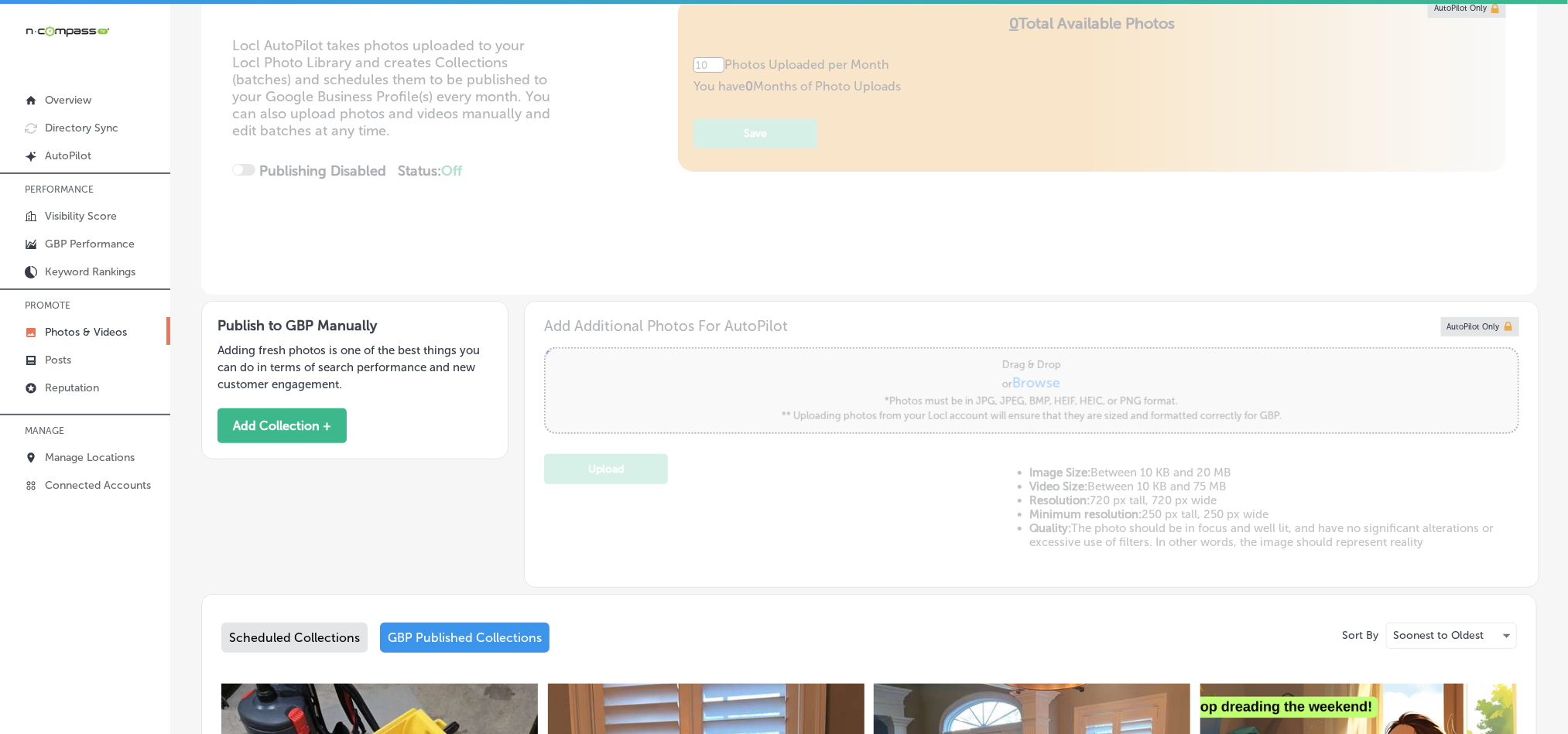
type input "5"
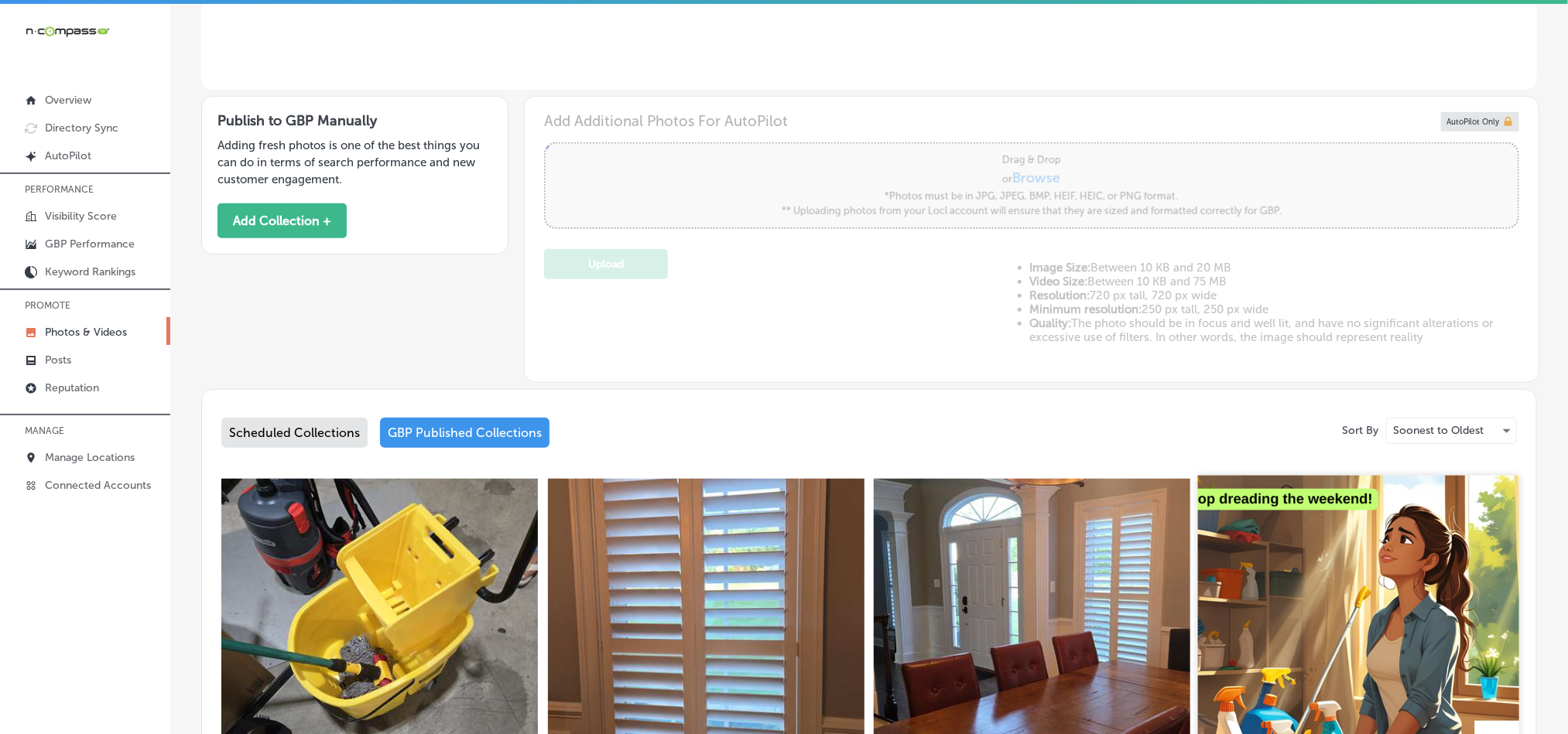
scroll to position [502, 0]
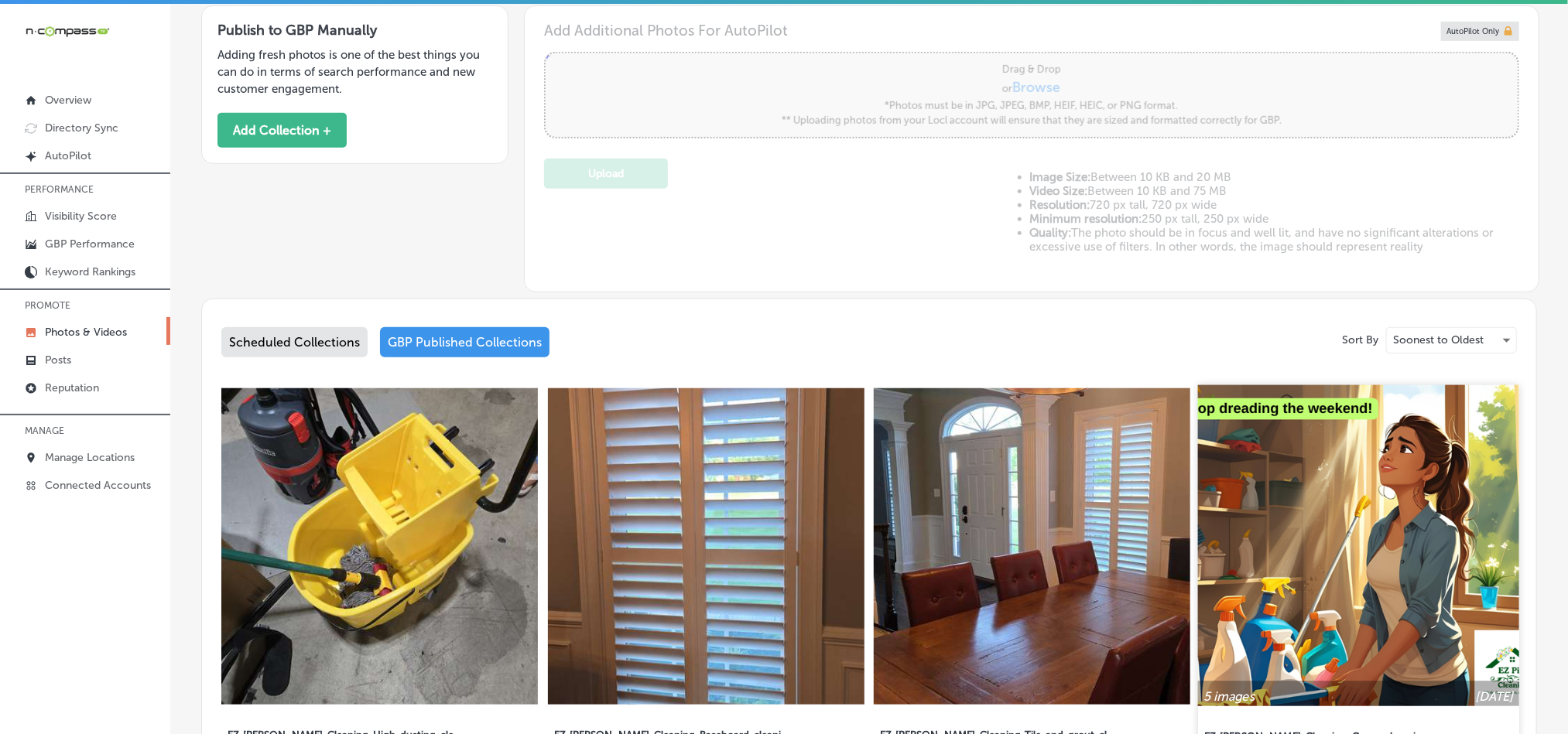
click at [1245, 541] on img at bounding box center [1359, 546] width 321 height 321
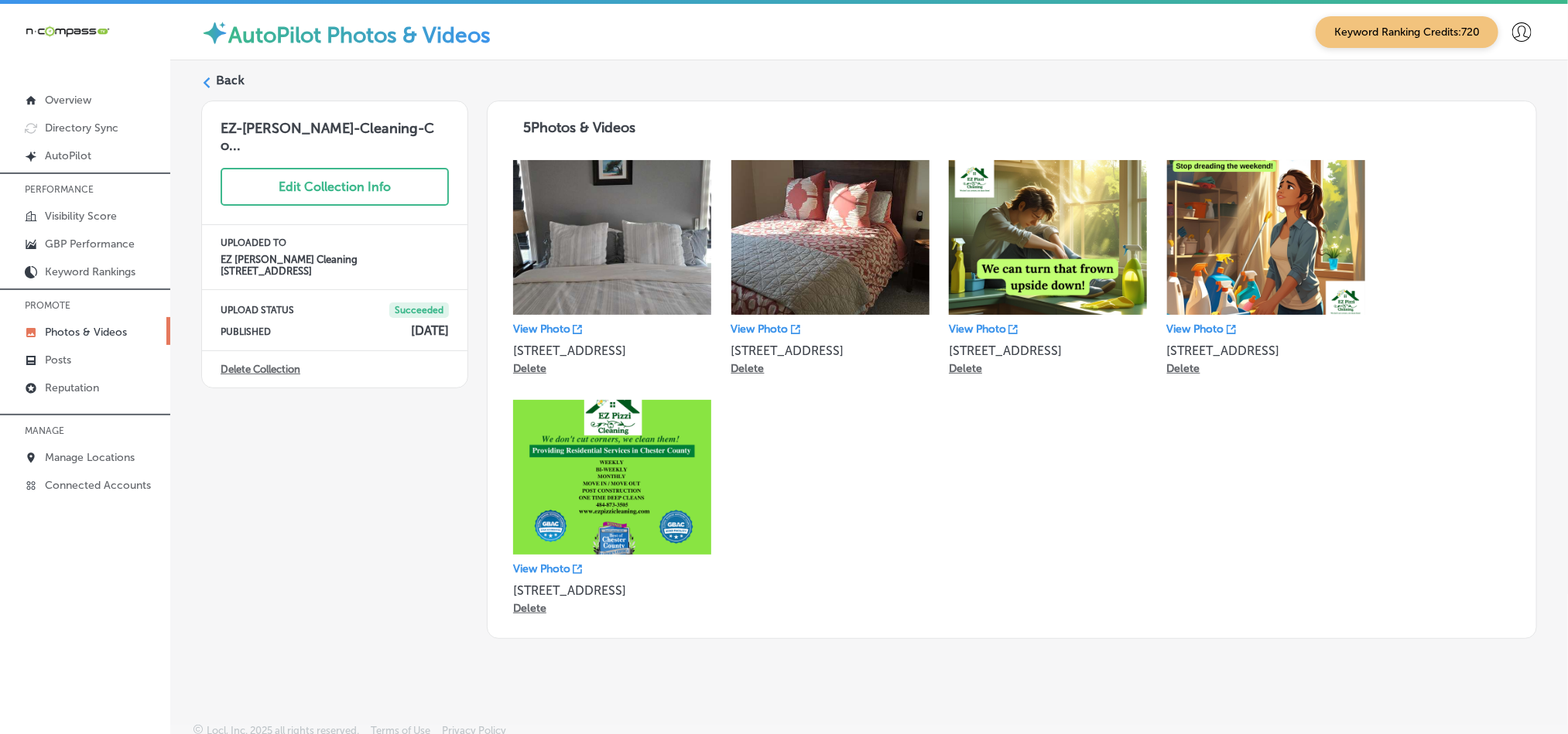
click at [234, 77] on label "Back" at bounding box center [230, 81] width 28 height 17
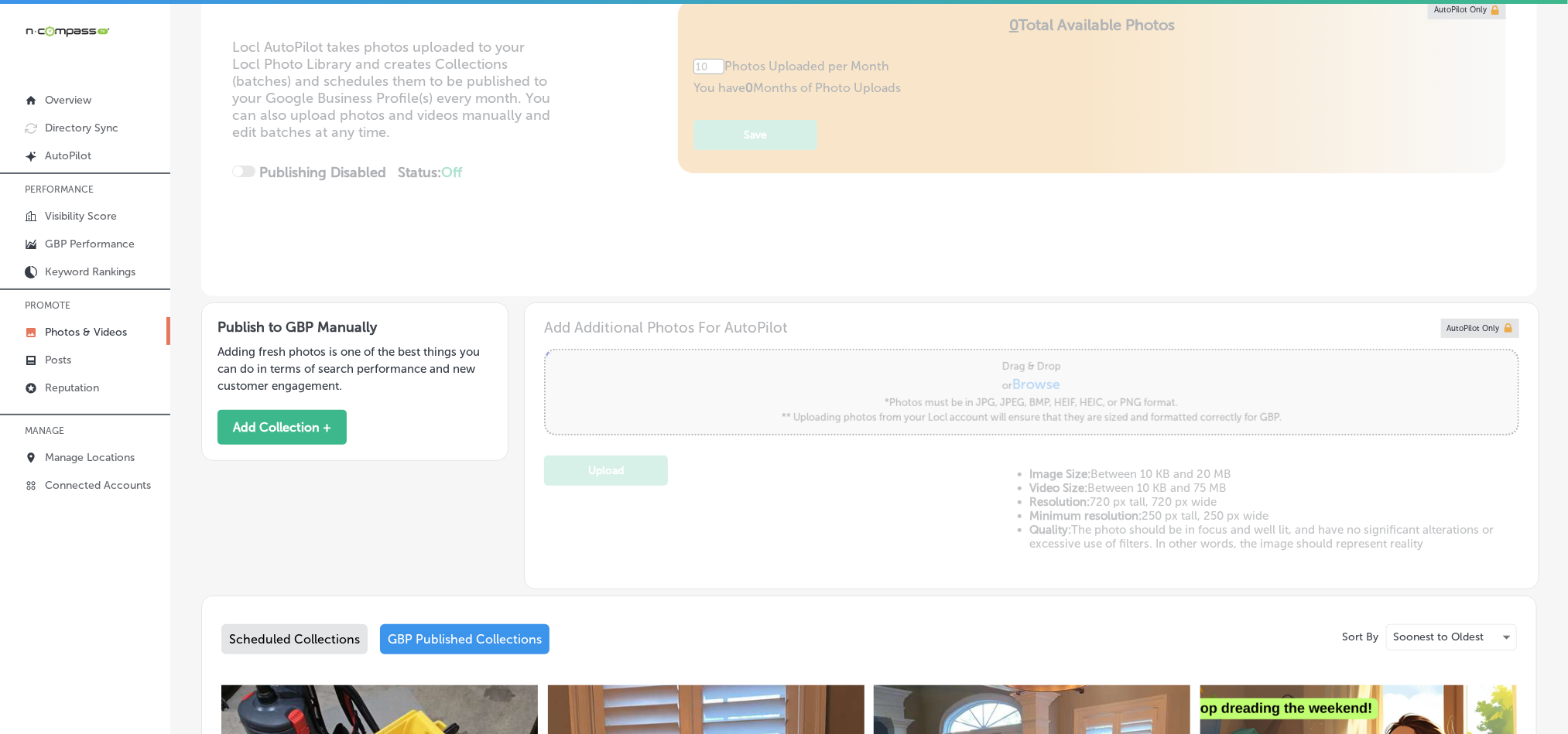
type input "5"
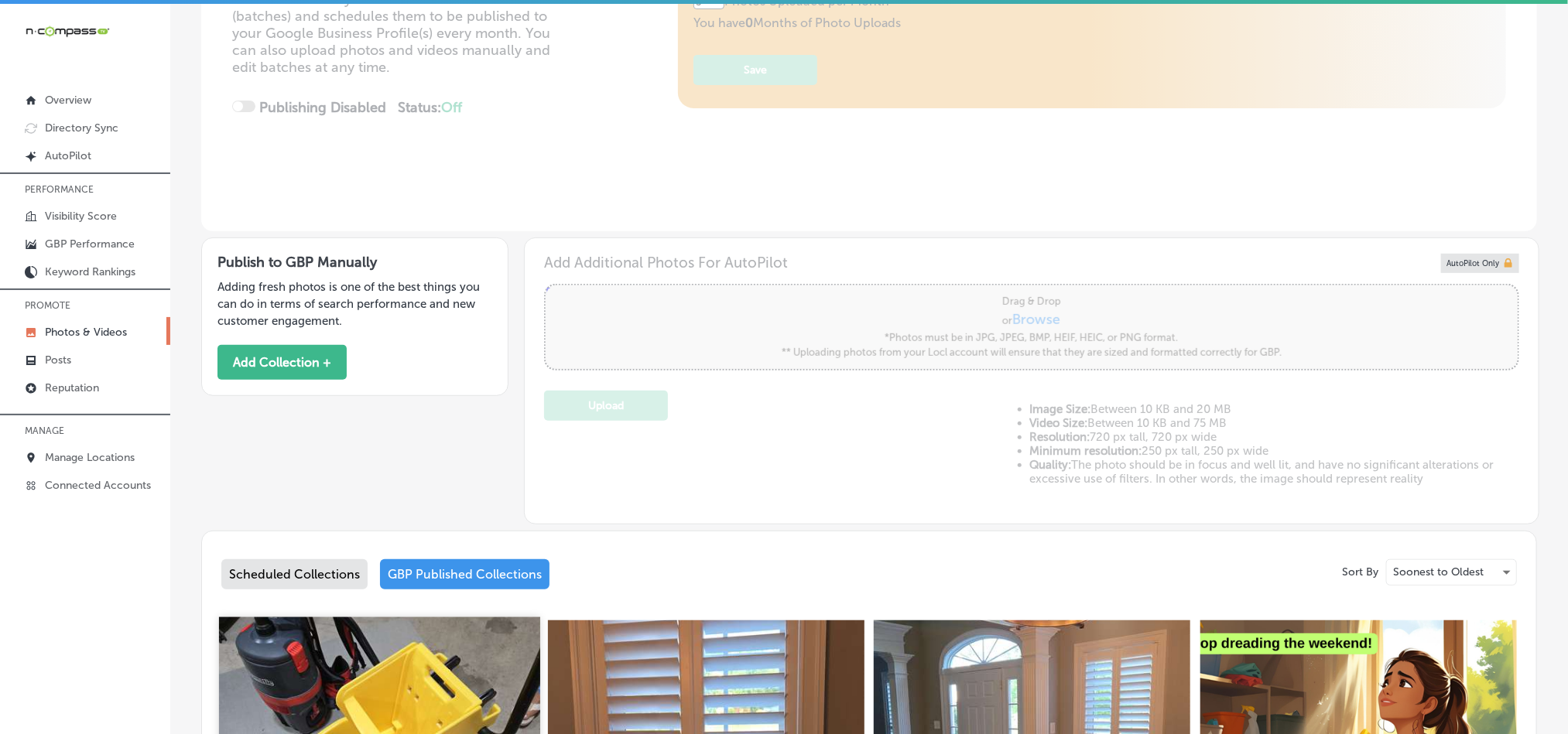
scroll to position [502, 0]
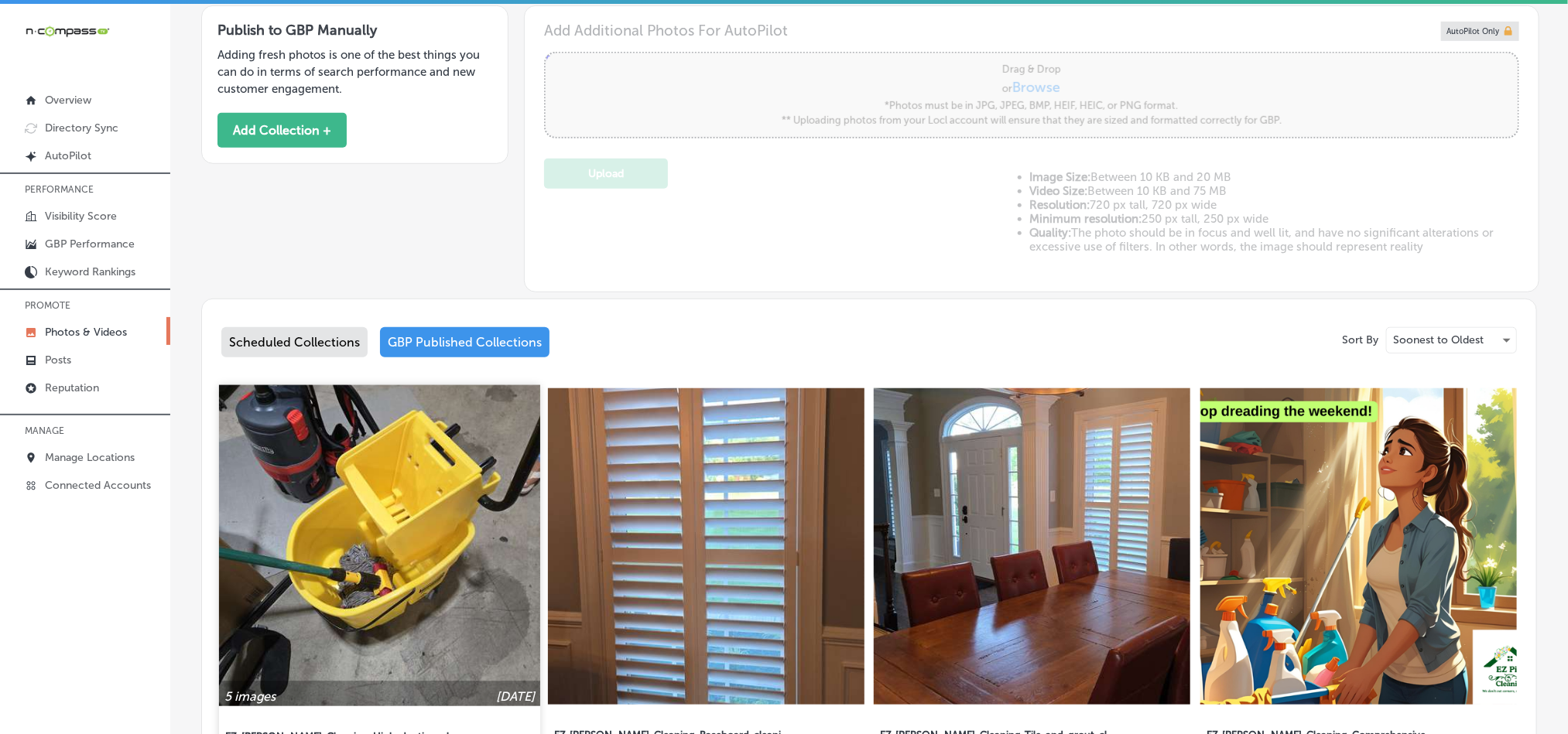
click at [305, 534] on img at bounding box center [379, 546] width 321 height 321
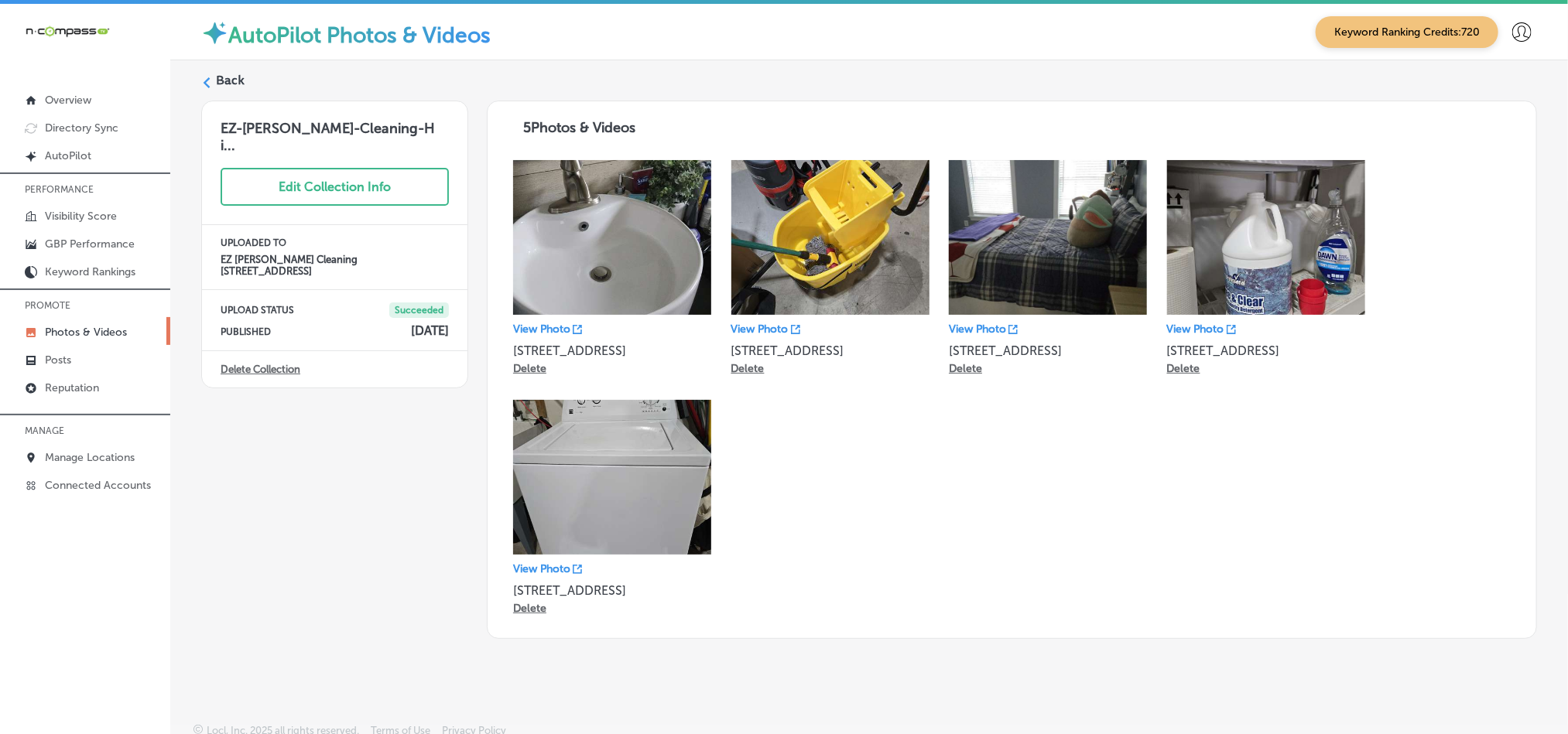
click at [211, 79] on icon at bounding box center [207, 83] width 11 height 11
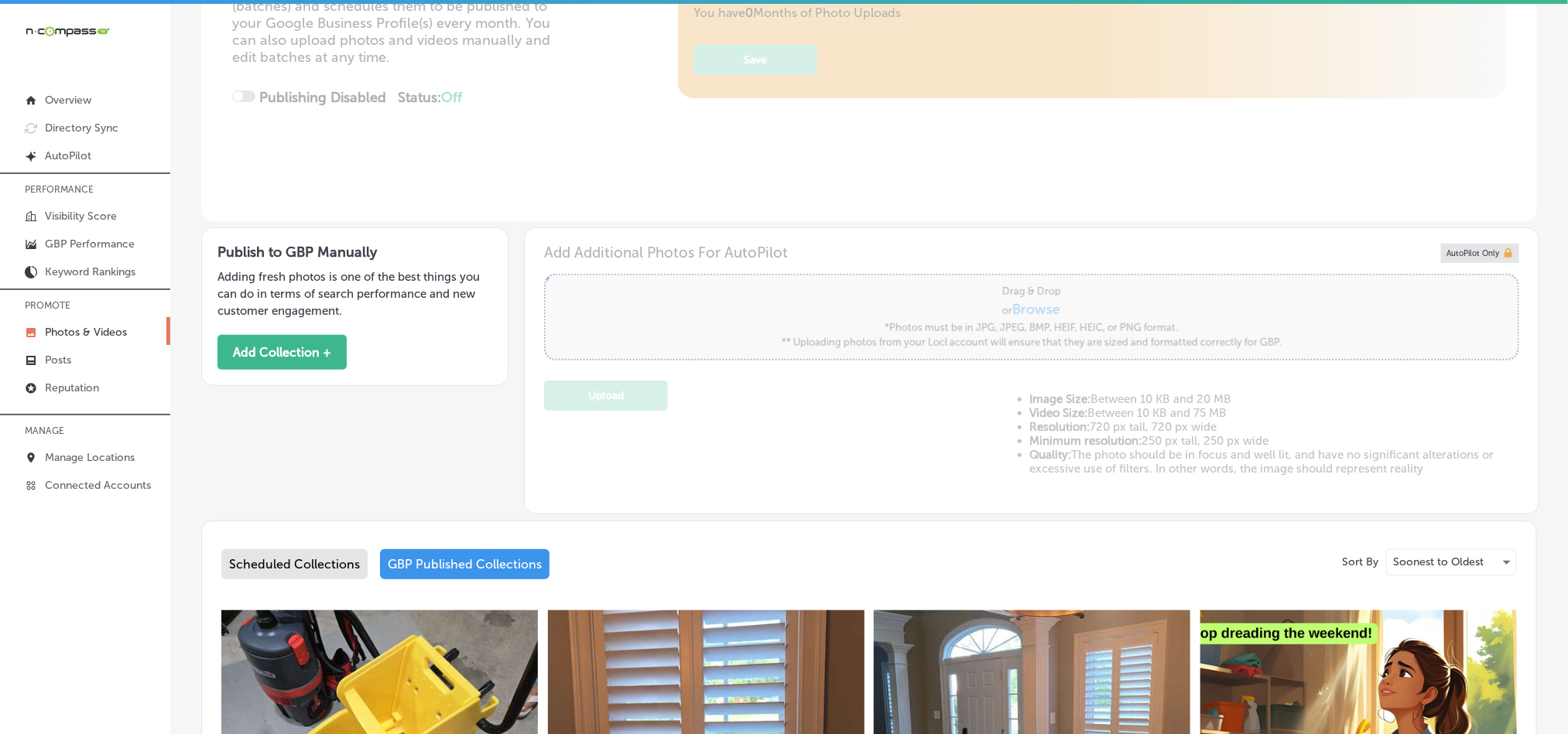
type input "5"
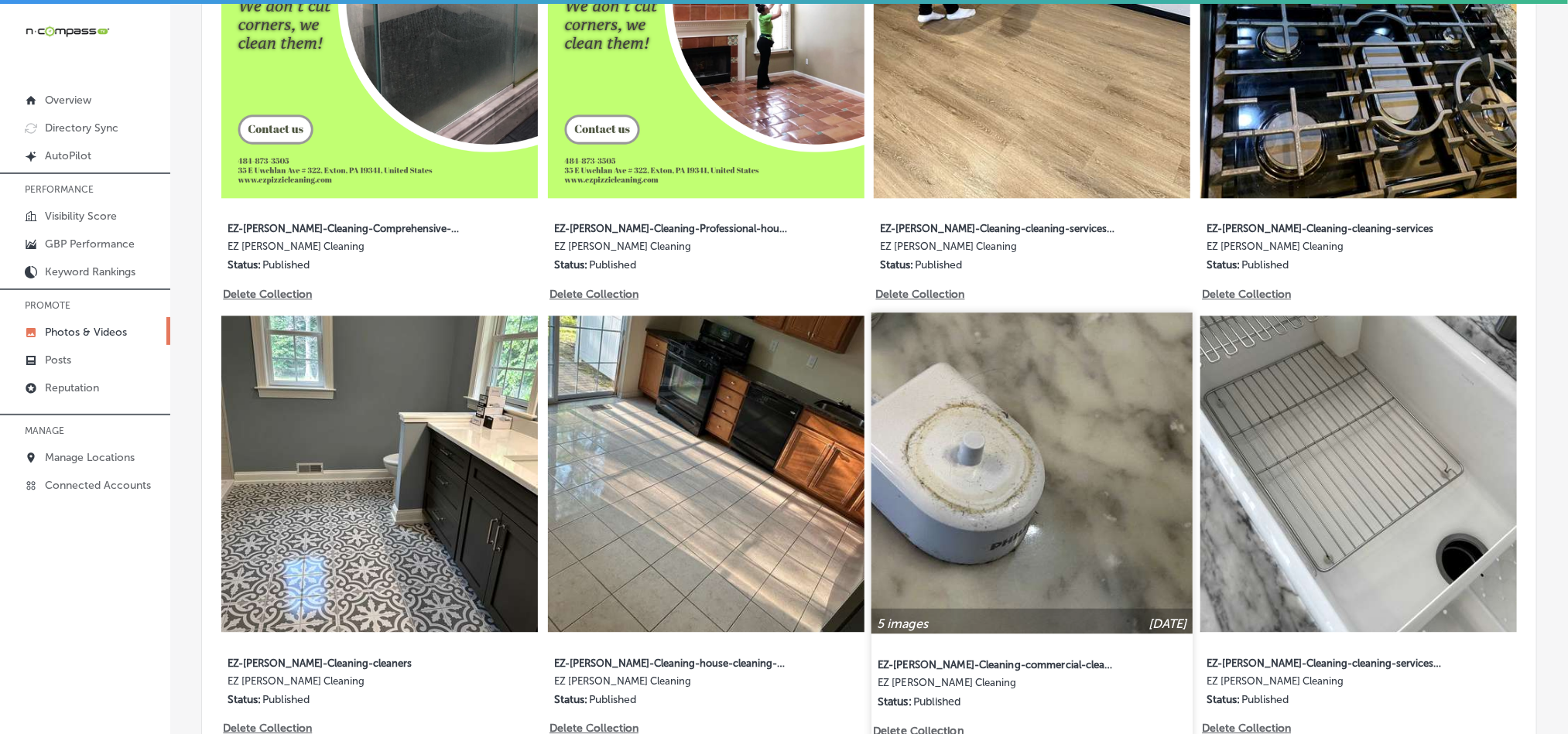
scroll to position [1883, 0]
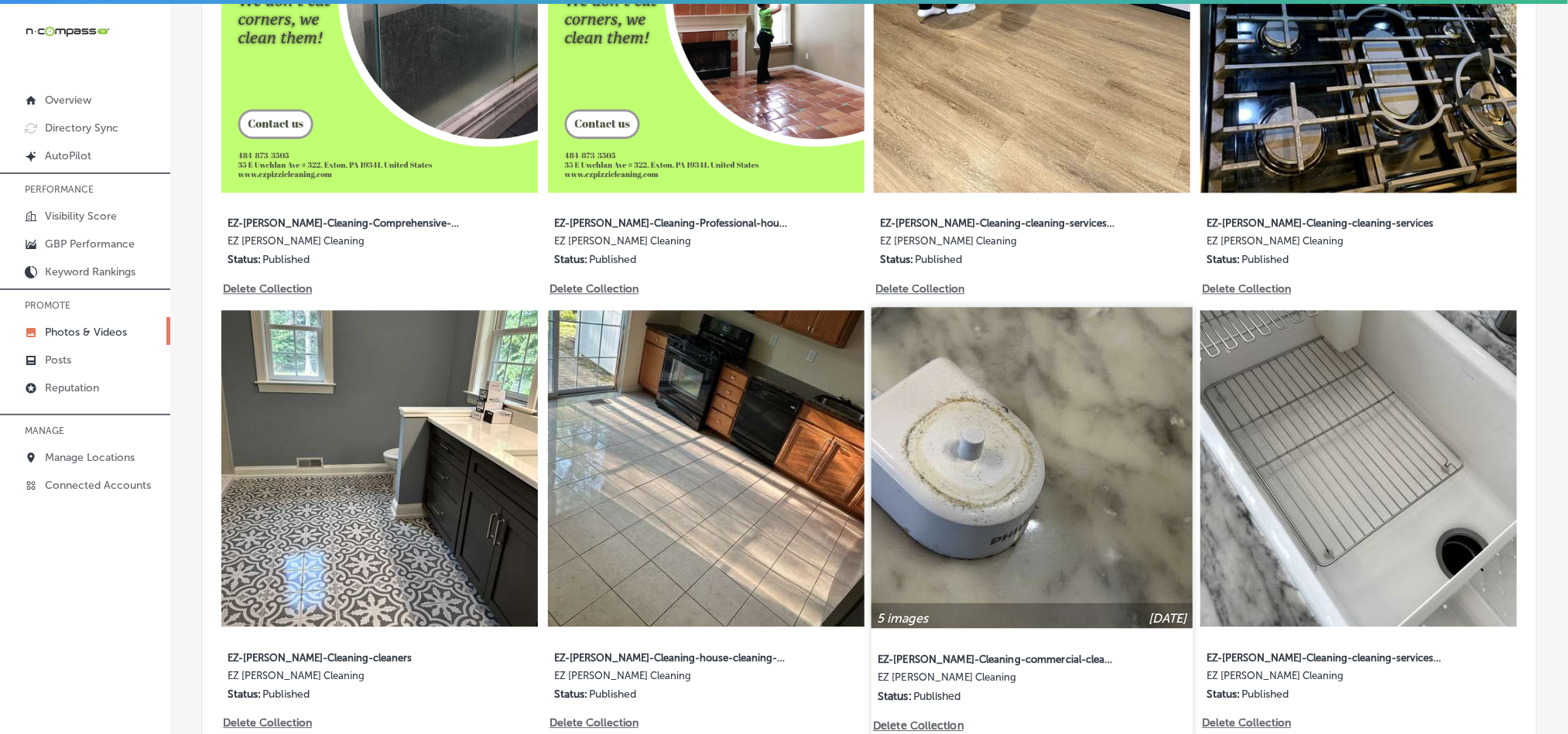
click at [959, 507] on img at bounding box center [1032, 467] width 321 height 321
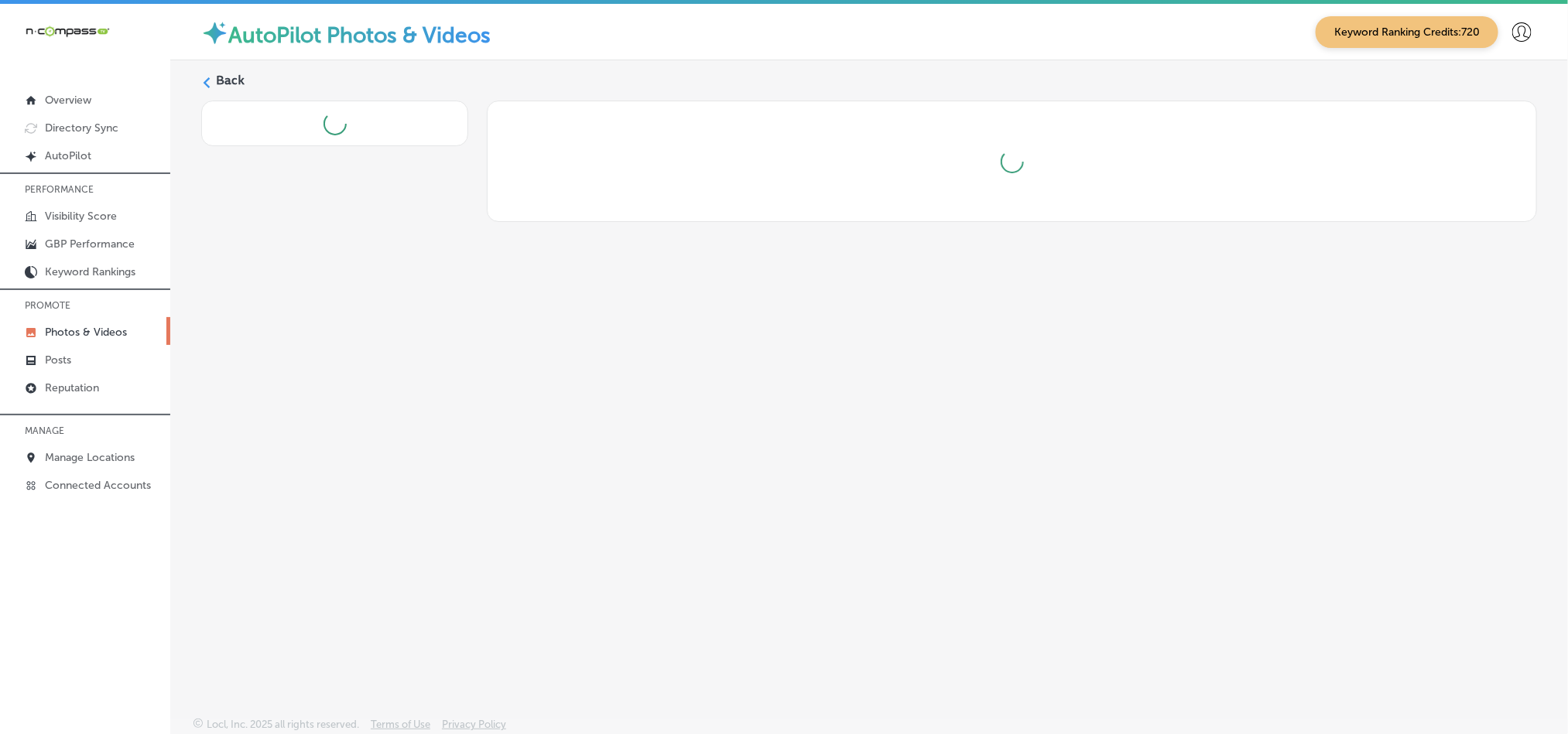
click at [226, 77] on label "Back" at bounding box center [230, 81] width 28 height 17
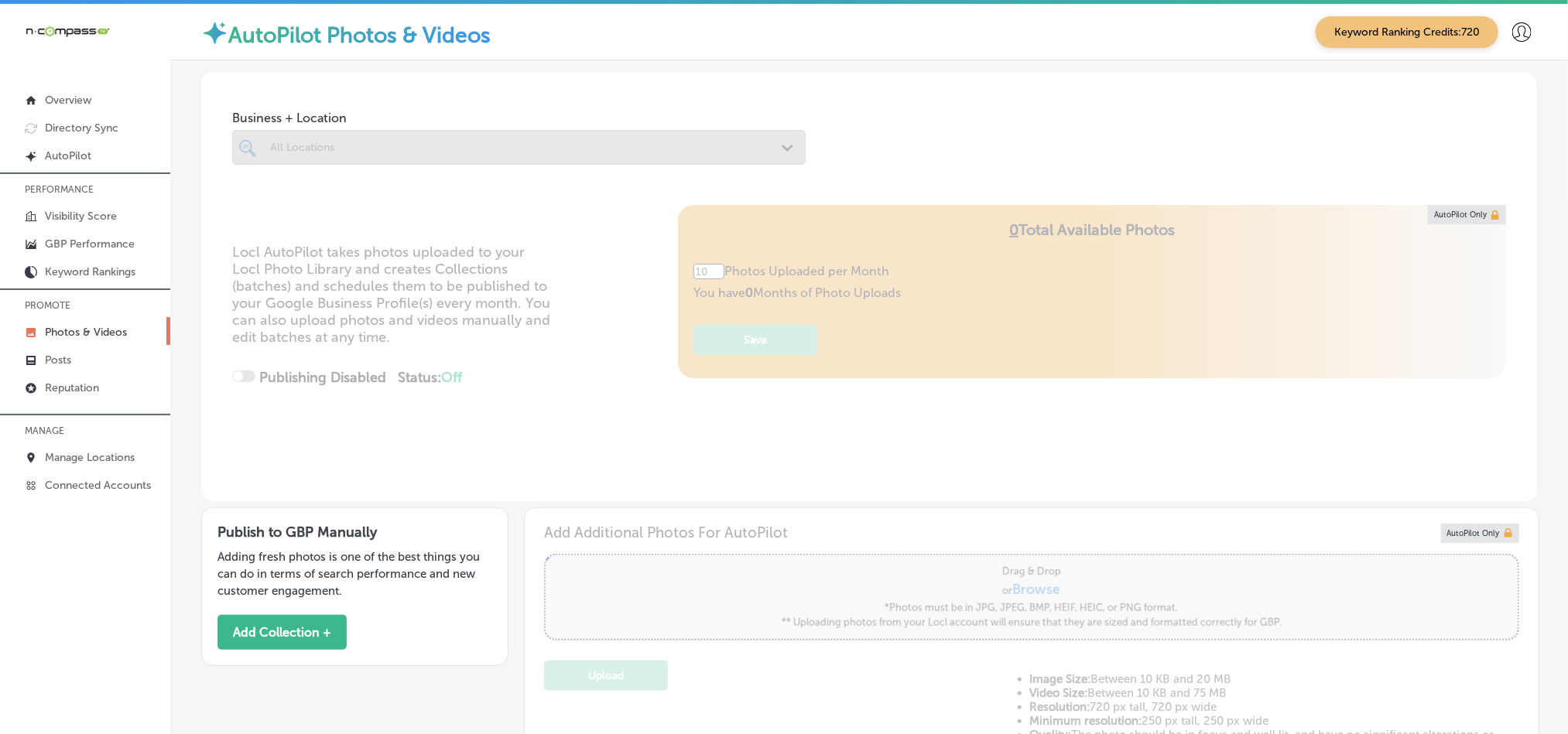
type input "5"
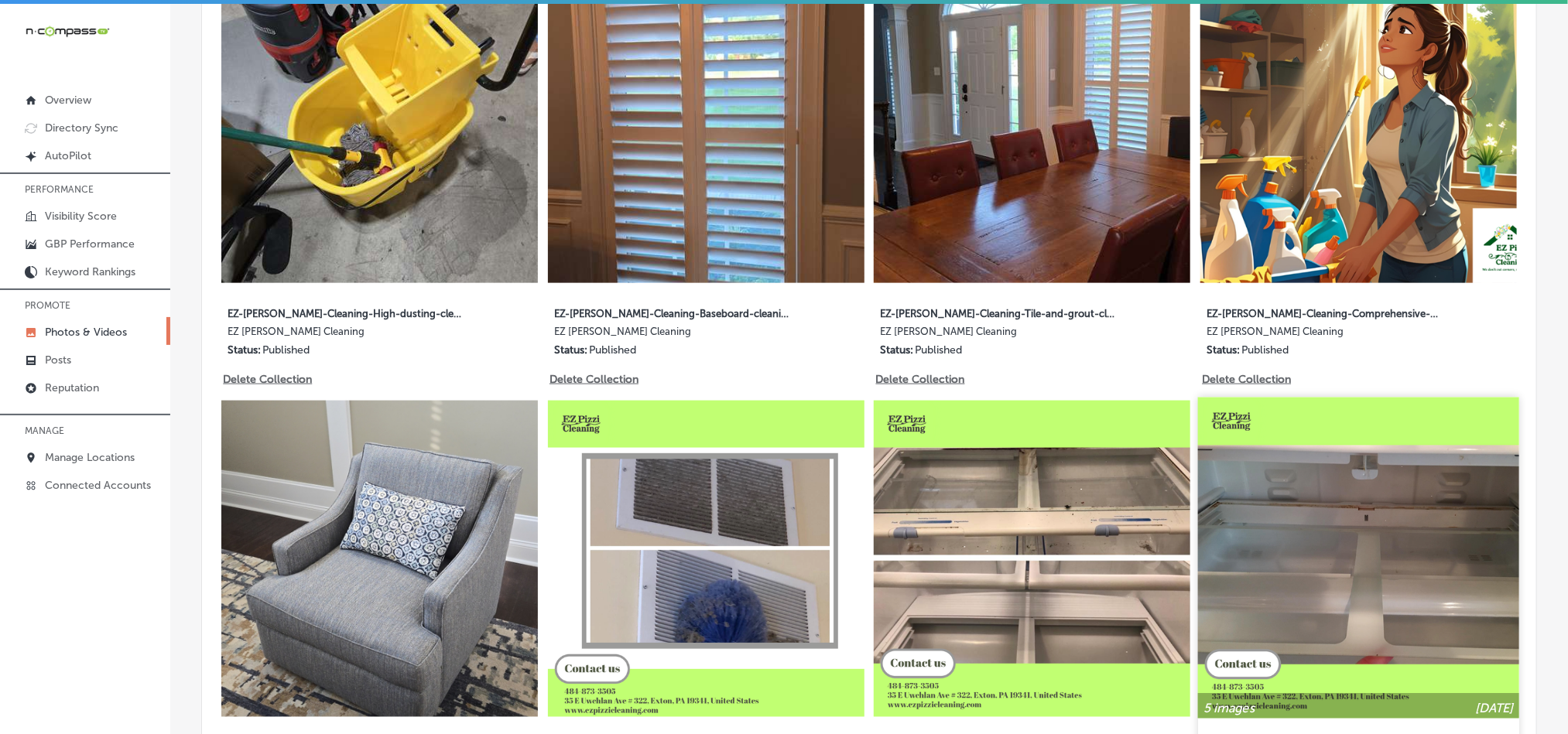
scroll to position [1006, 0]
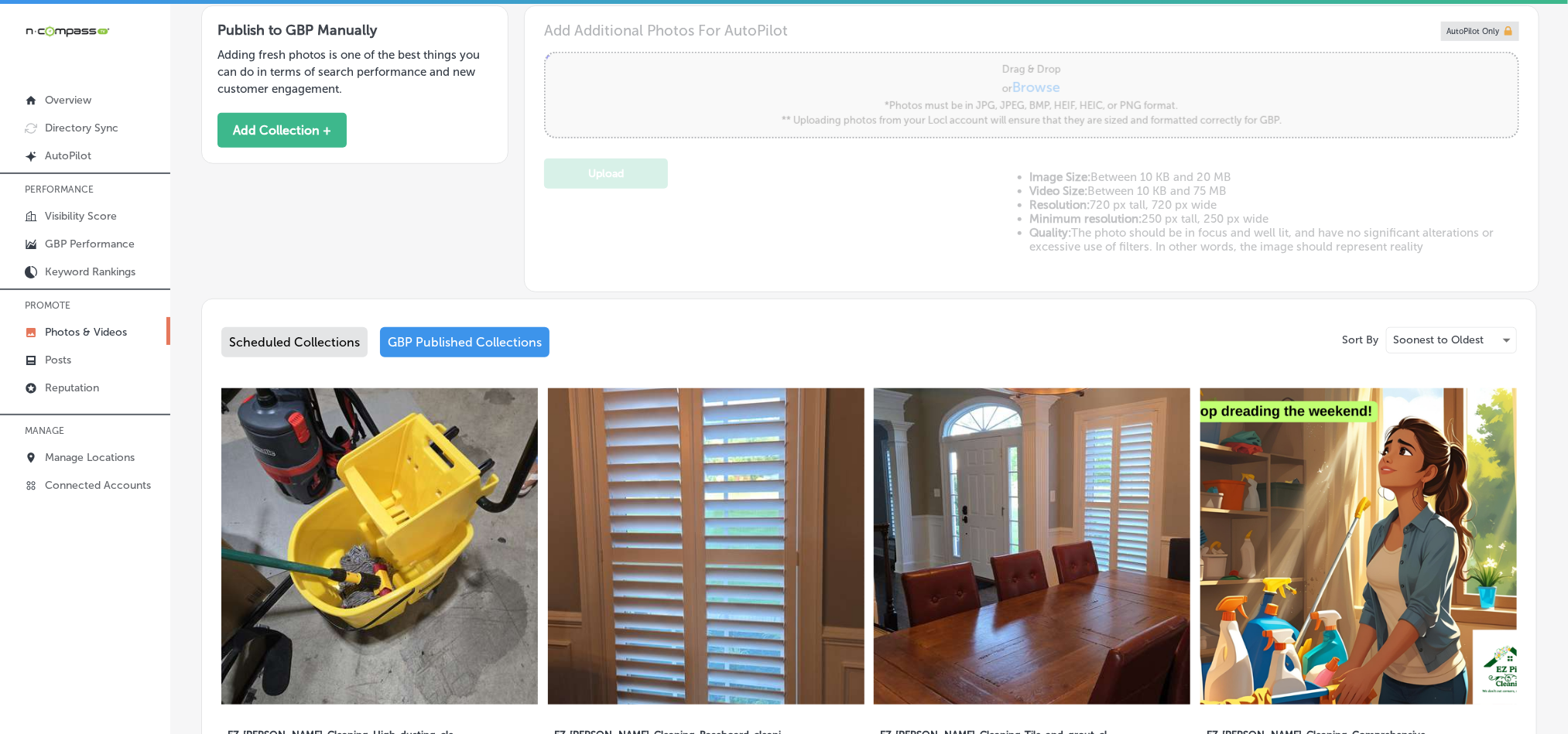
click at [297, 344] on div "Scheduled Collections" at bounding box center [294, 342] width 146 height 30
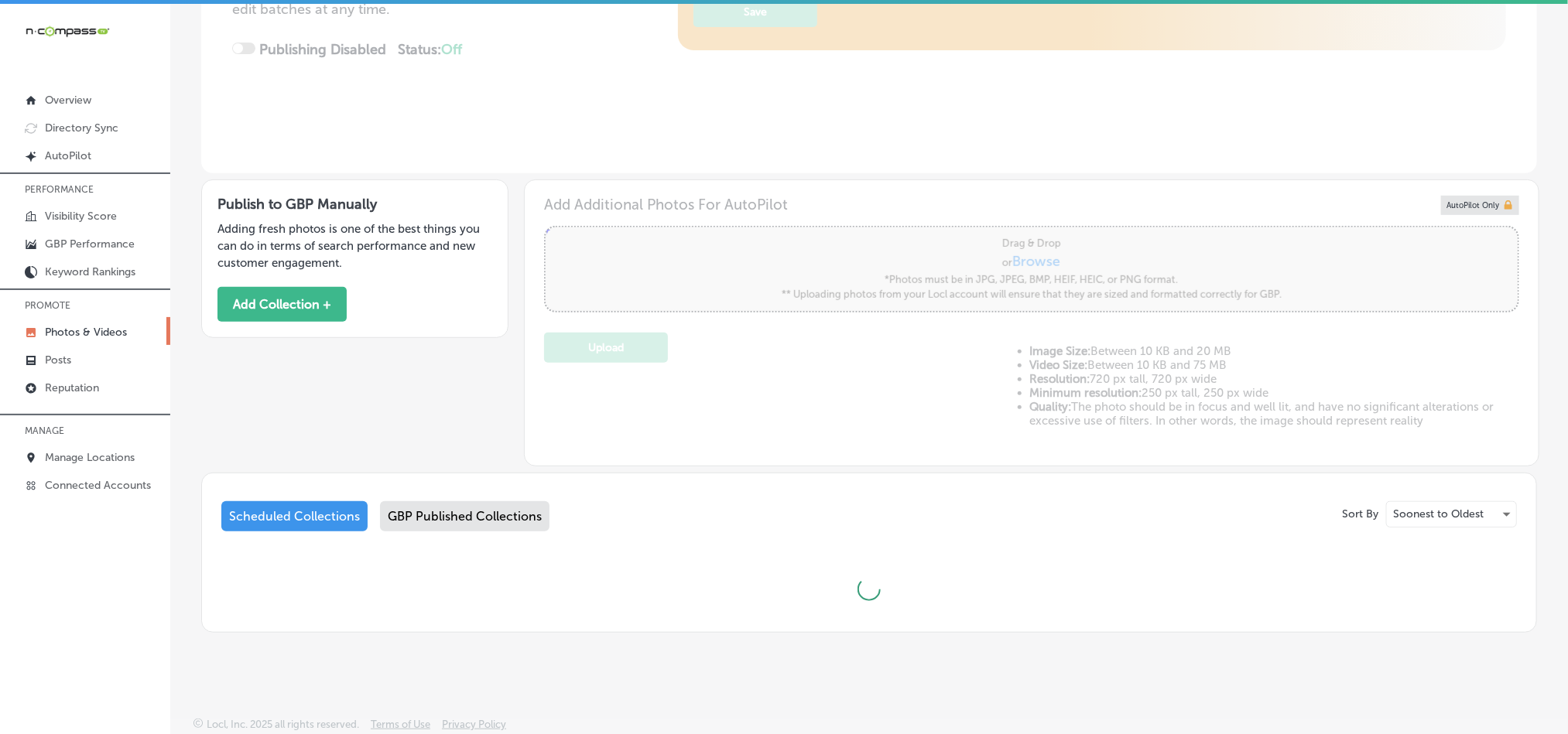
scroll to position [328, 0]
